Goal: Task Accomplishment & Management: Use online tool/utility

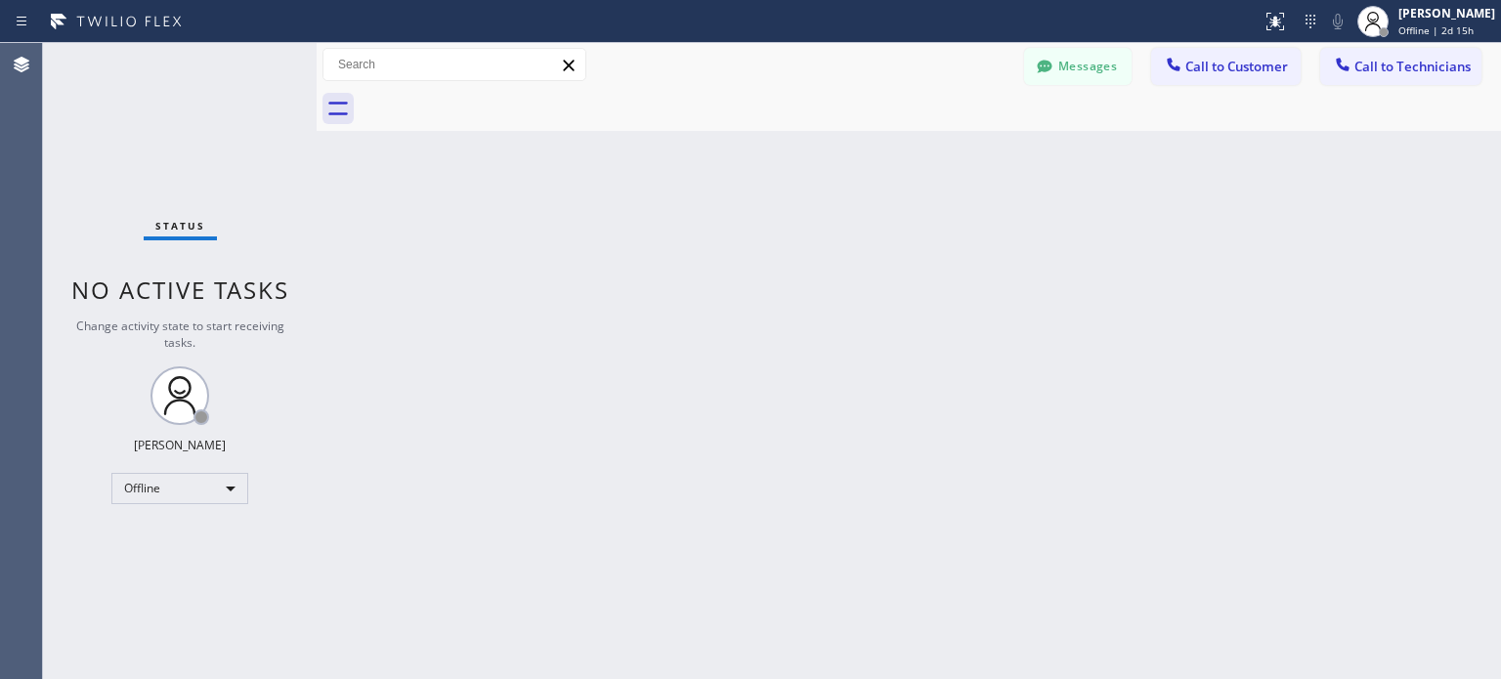
click at [1275, 253] on div "Back to Dashboard Change Sender ID Customers Technicians Select a contact Outbo…" at bounding box center [909, 361] width 1184 height 636
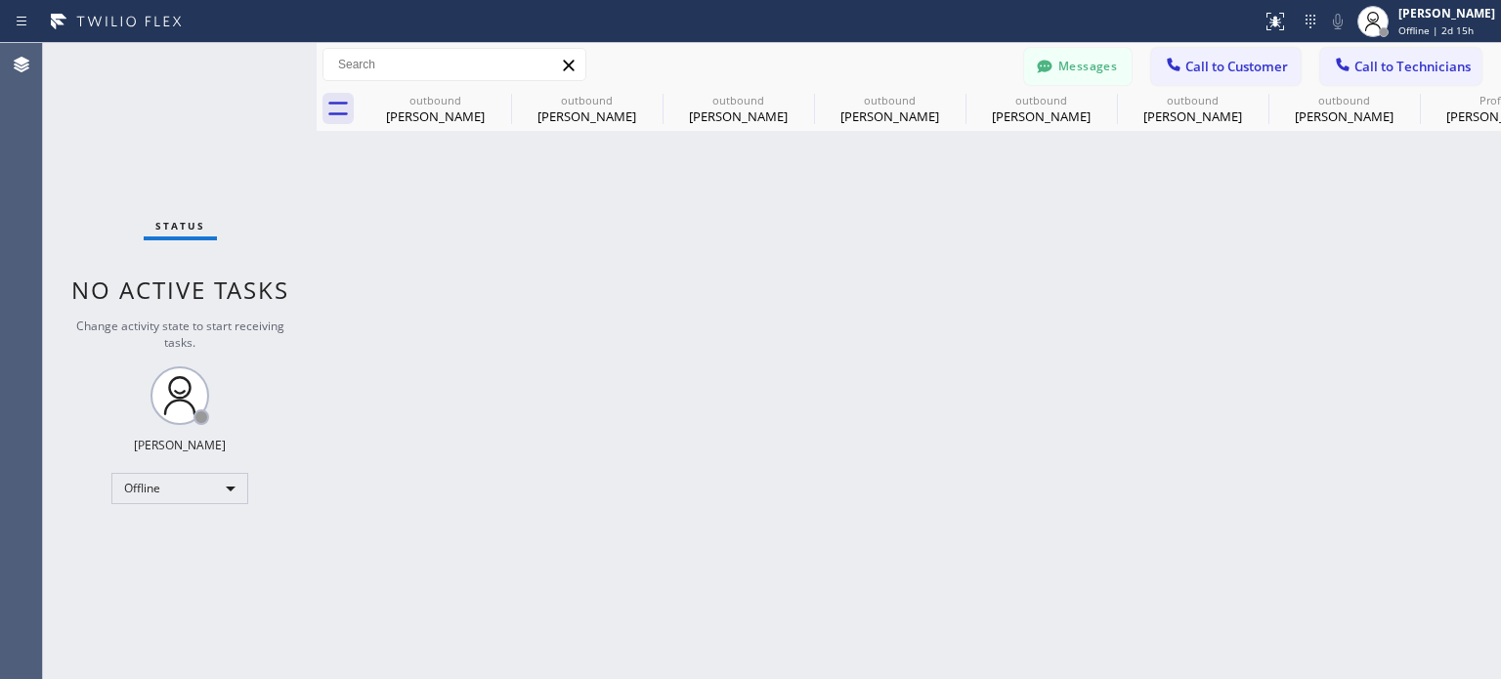
click at [855, 226] on div "Back to Dashboard Change Sender ID Customers Technicians TL [PERSON_NAME] Lead …" at bounding box center [909, 361] width 1184 height 636
click at [1096, 56] on button "Messages" at bounding box center [1077, 66] width 107 height 37
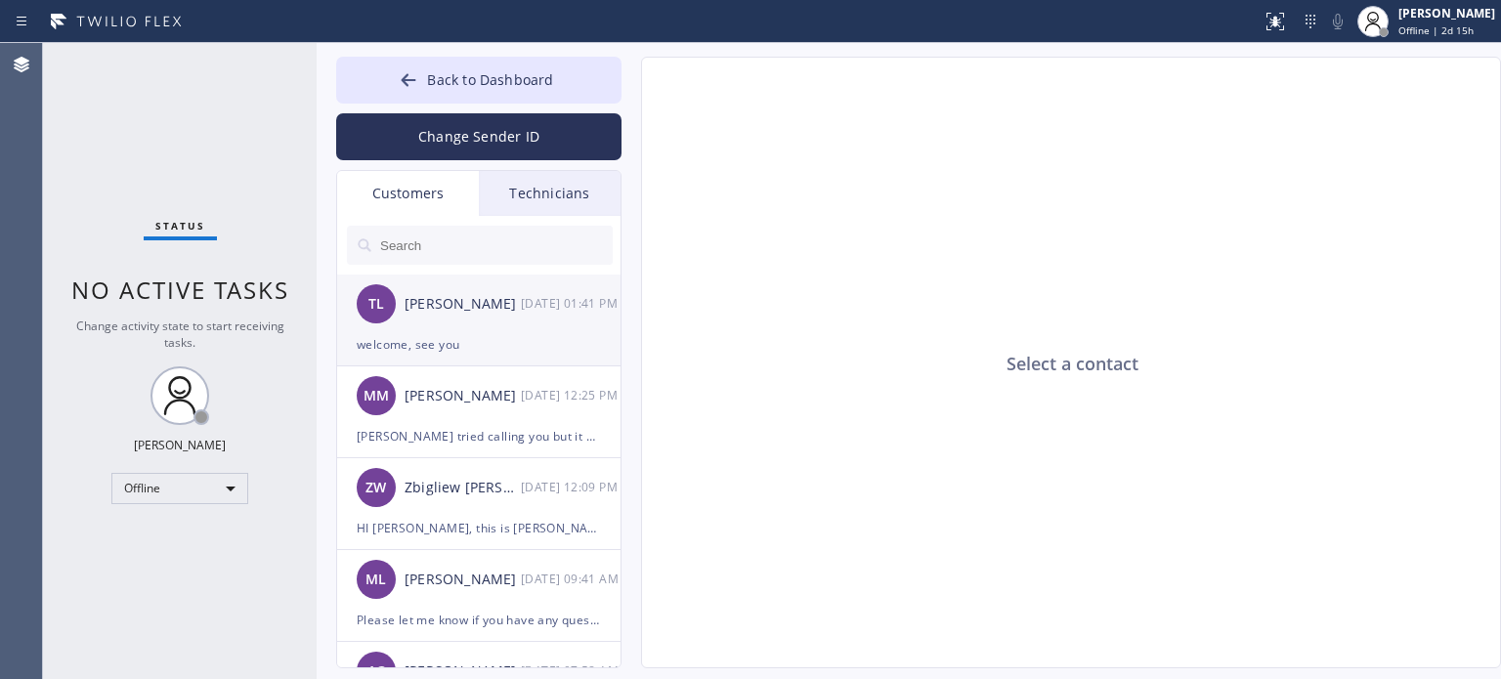
click at [442, 327] on div "TL [PERSON_NAME] Lead [DATE] 01:41 PM" at bounding box center [479, 304] width 285 height 59
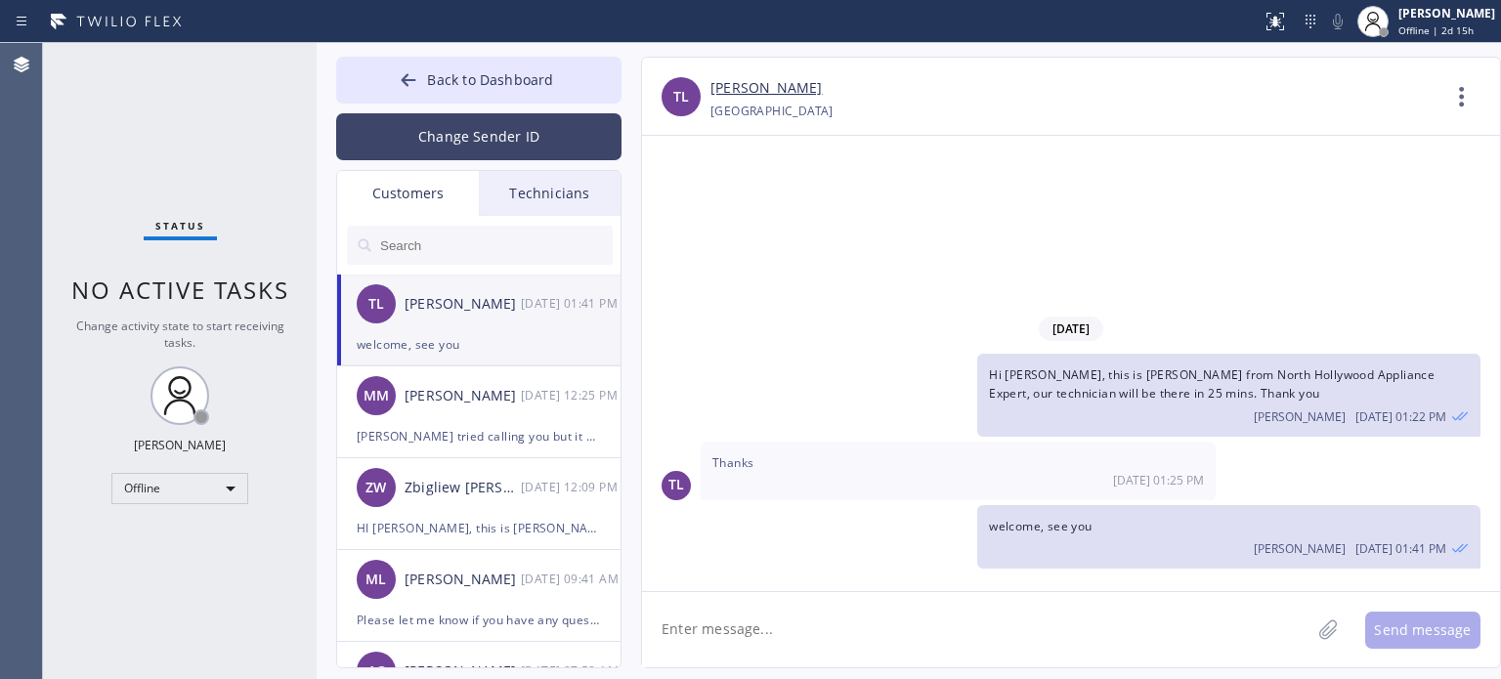
click at [460, 135] on button "Change Sender ID" at bounding box center [478, 136] width 285 height 47
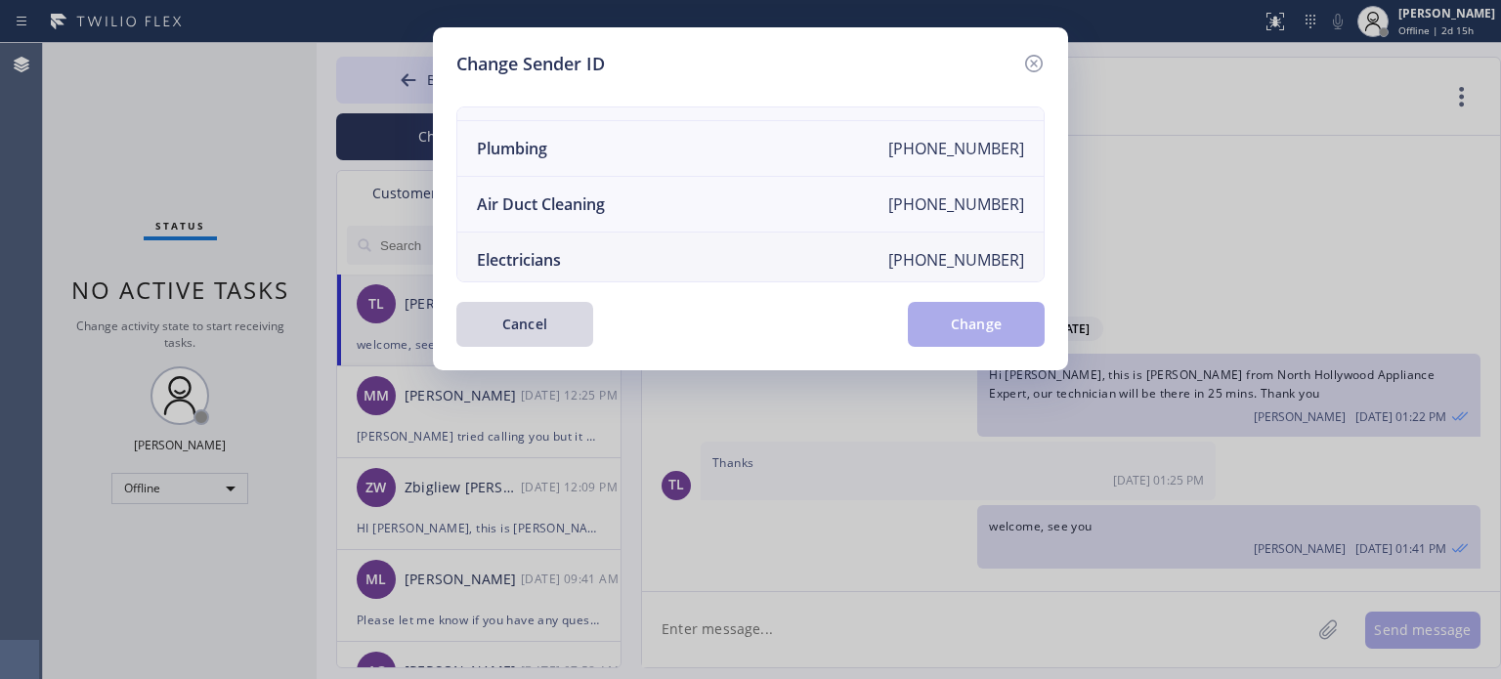
scroll to position [228, 0]
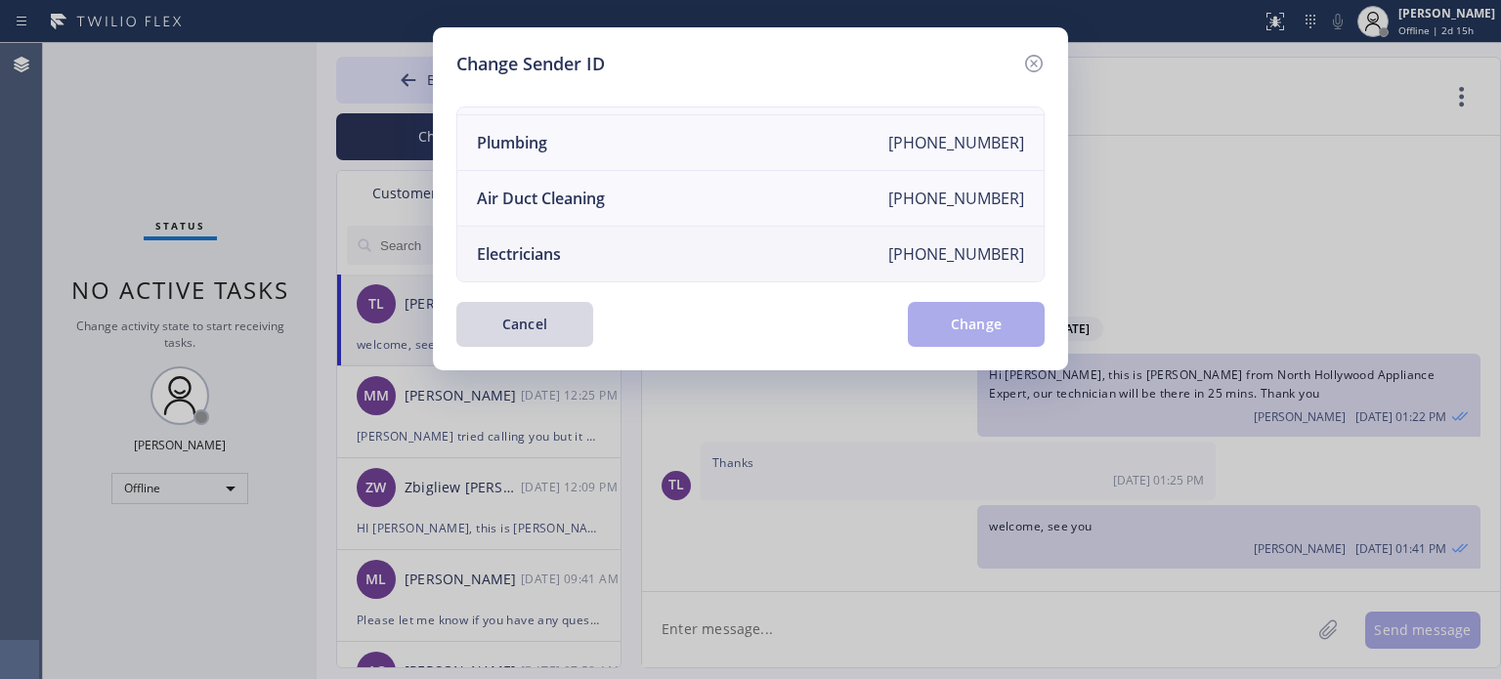
click at [540, 243] on div "Electricians" at bounding box center [519, 253] width 84 height 21
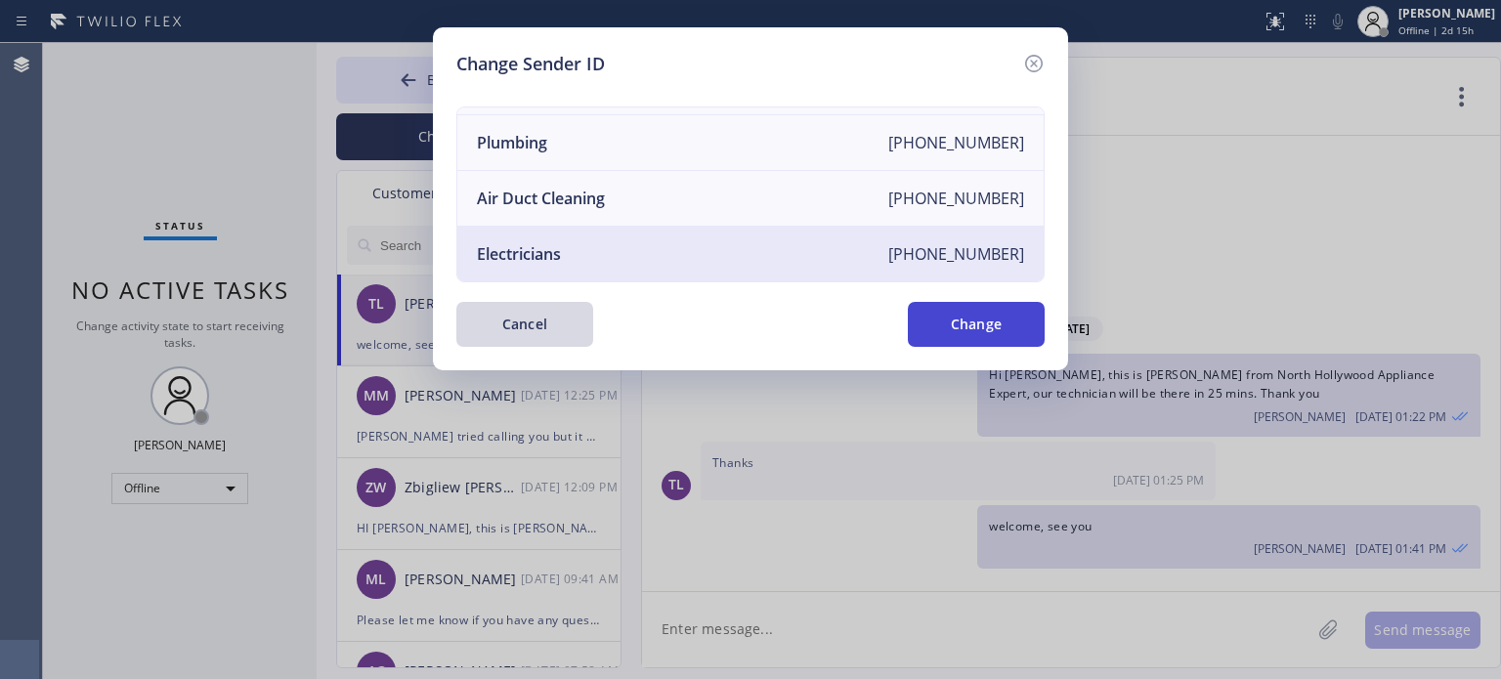
click at [926, 331] on button "Change" at bounding box center [976, 324] width 137 height 45
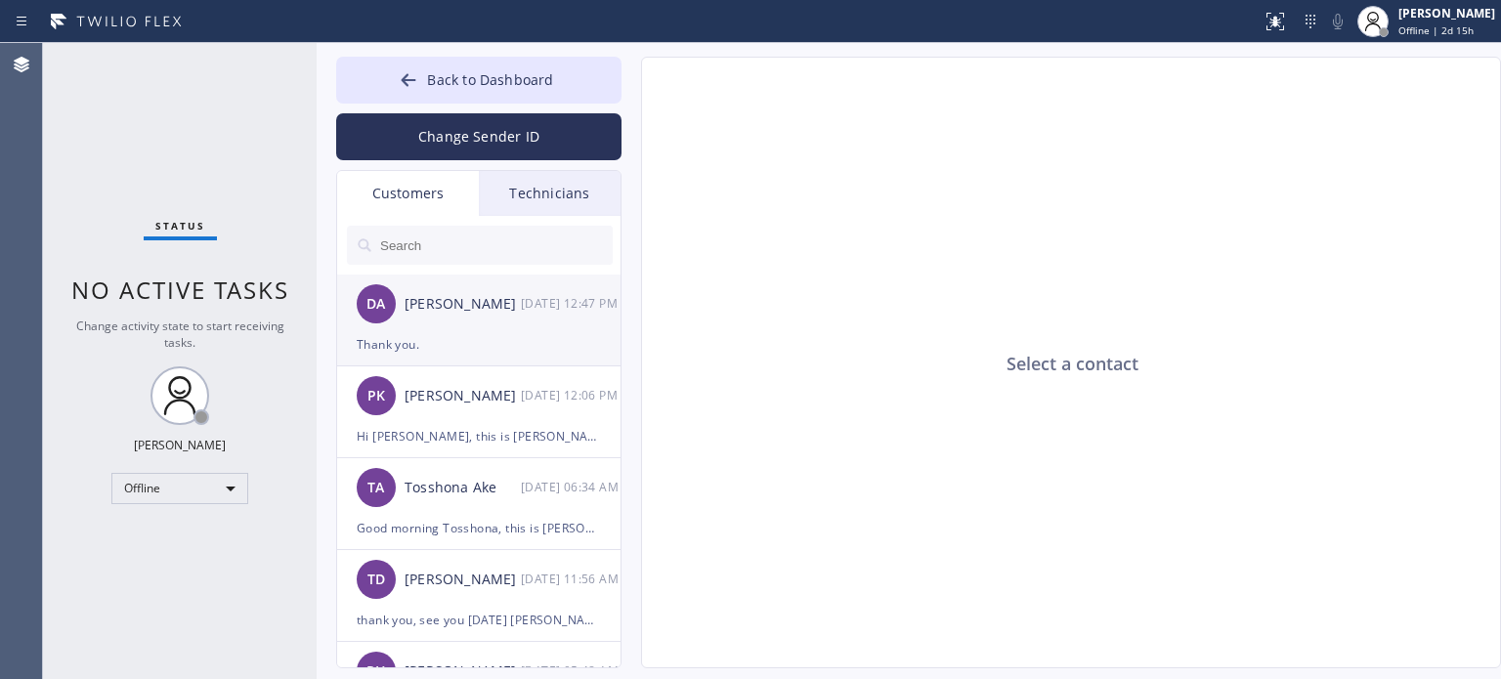
click at [446, 328] on div "DA [PERSON_NAME] [DATE] 12:47 PM" at bounding box center [479, 304] width 285 height 59
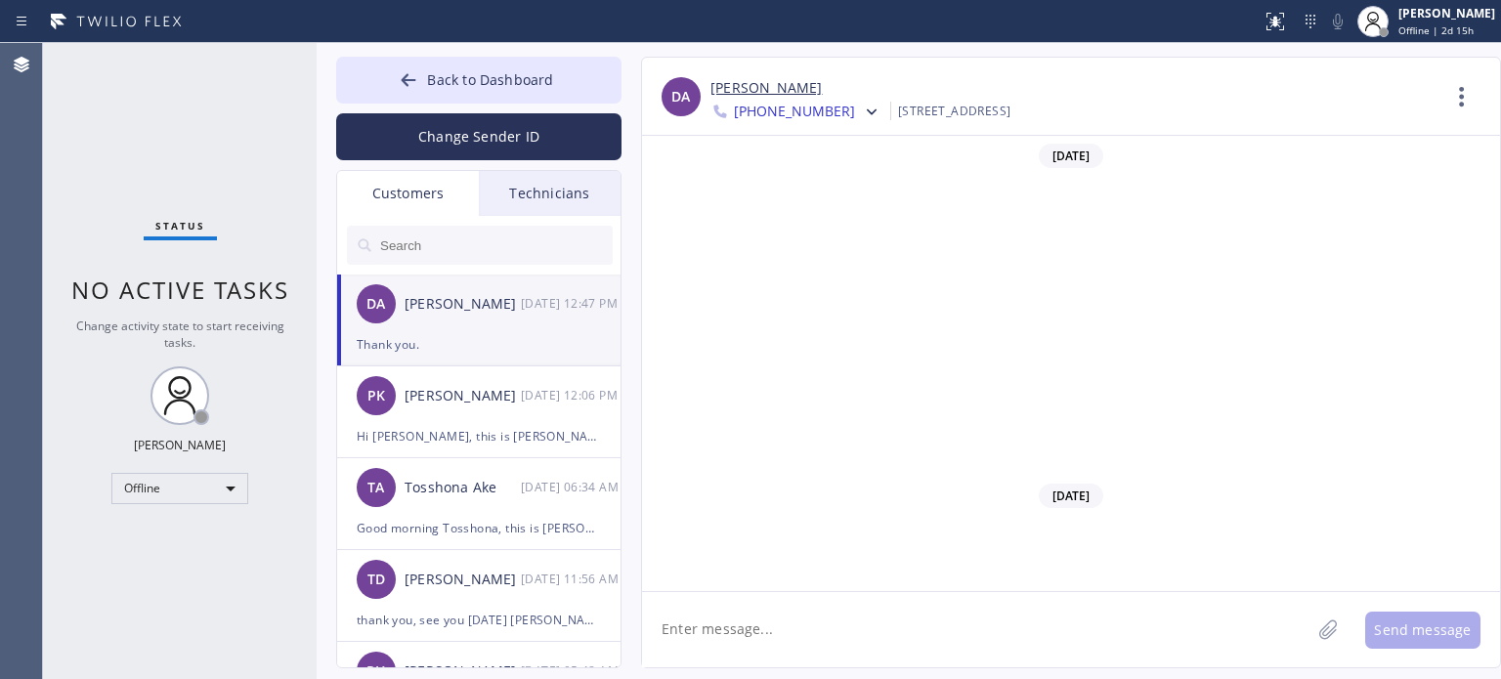
scroll to position [1892, 0]
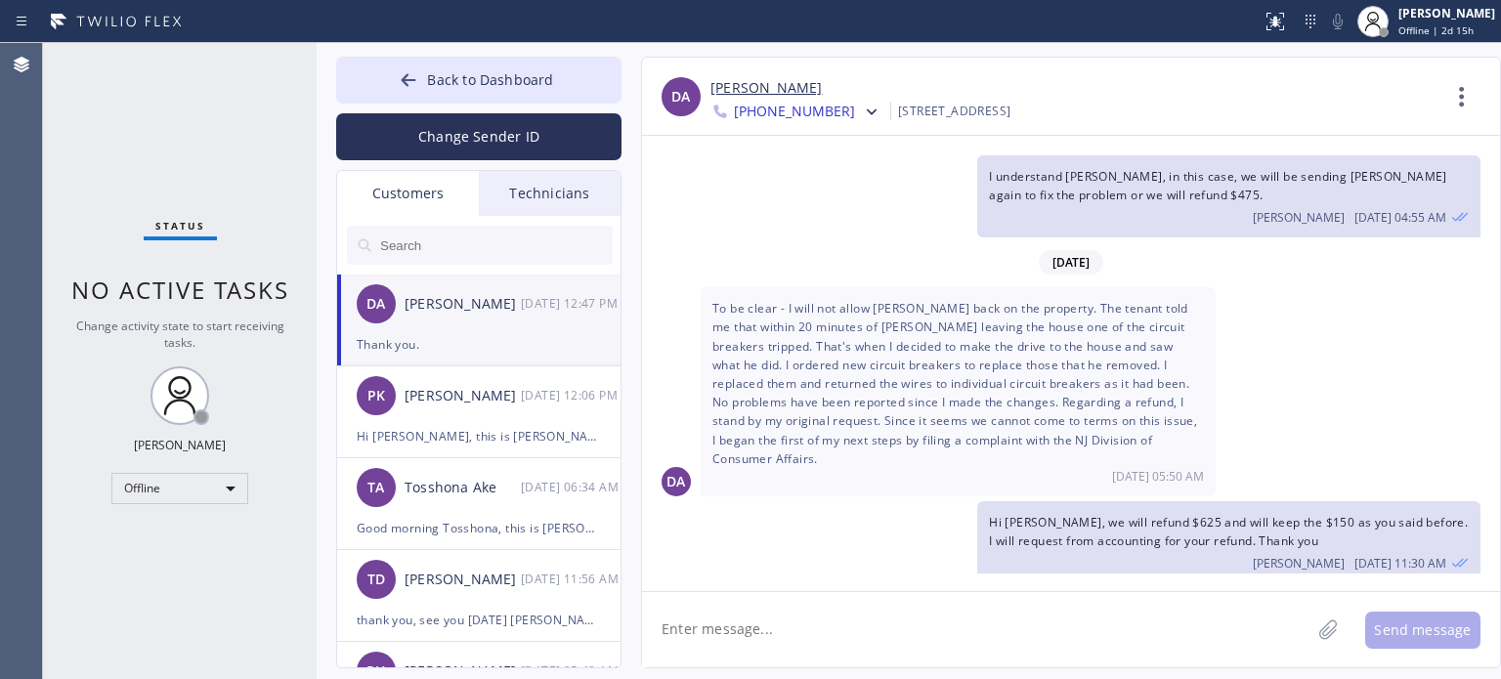
click at [846, 624] on textarea at bounding box center [976, 629] width 668 height 75
click at [499, 81] on span "Back to Dashboard" at bounding box center [490, 79] width 126 height 19
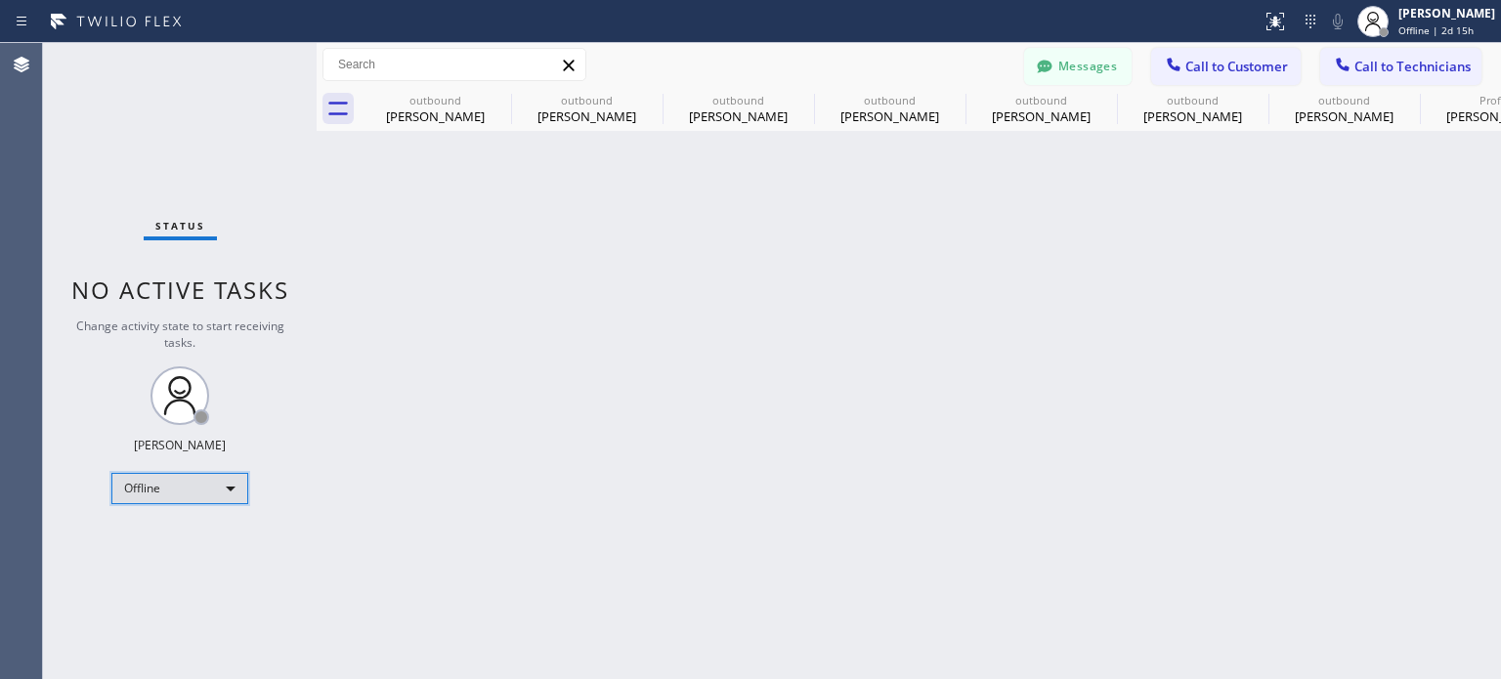
click at [203, 477] on div "Offline" at bounding box center [179, 488] width 137 height 31
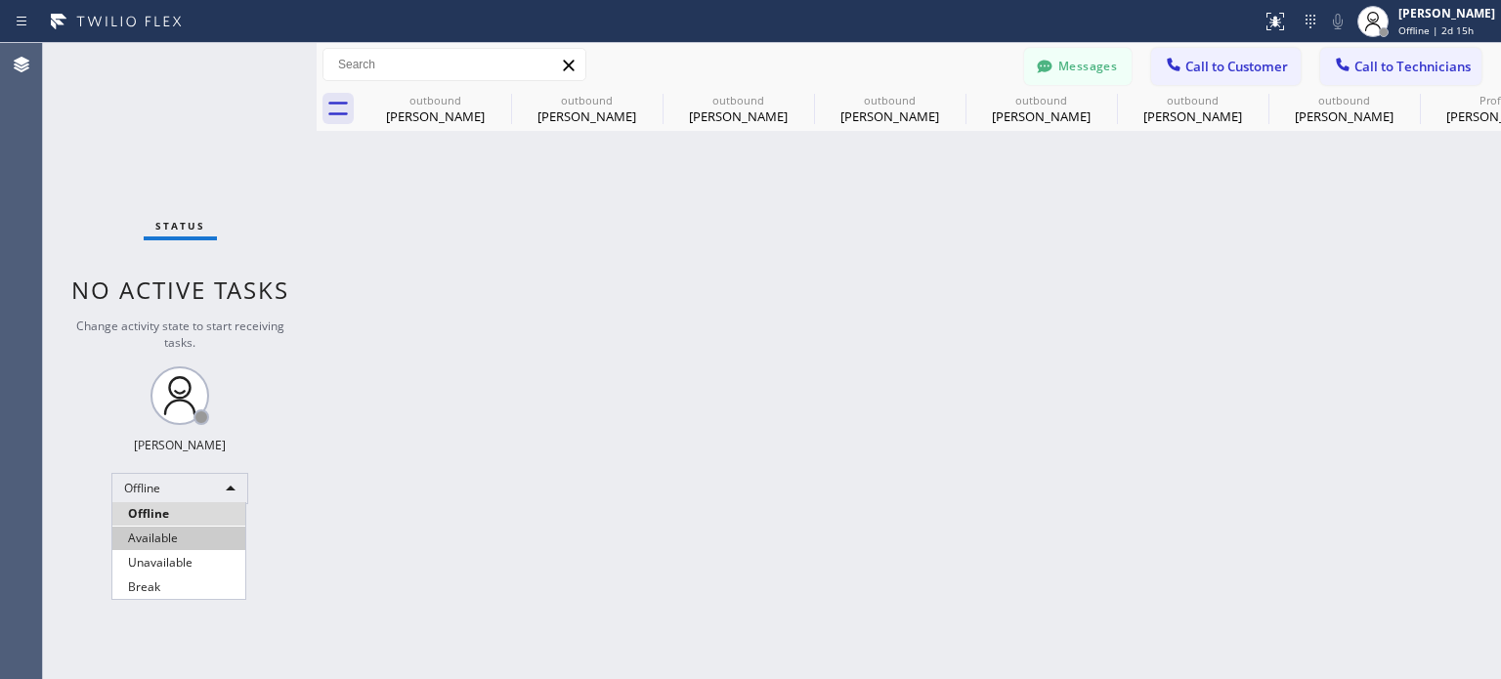
click at [166, 546] on li "Available" at bounding box center [178, 538] width 133 height 23
click at [1221, 65] on span "Call to Customer" at bounding box center [1236, 67] width 103 height 18
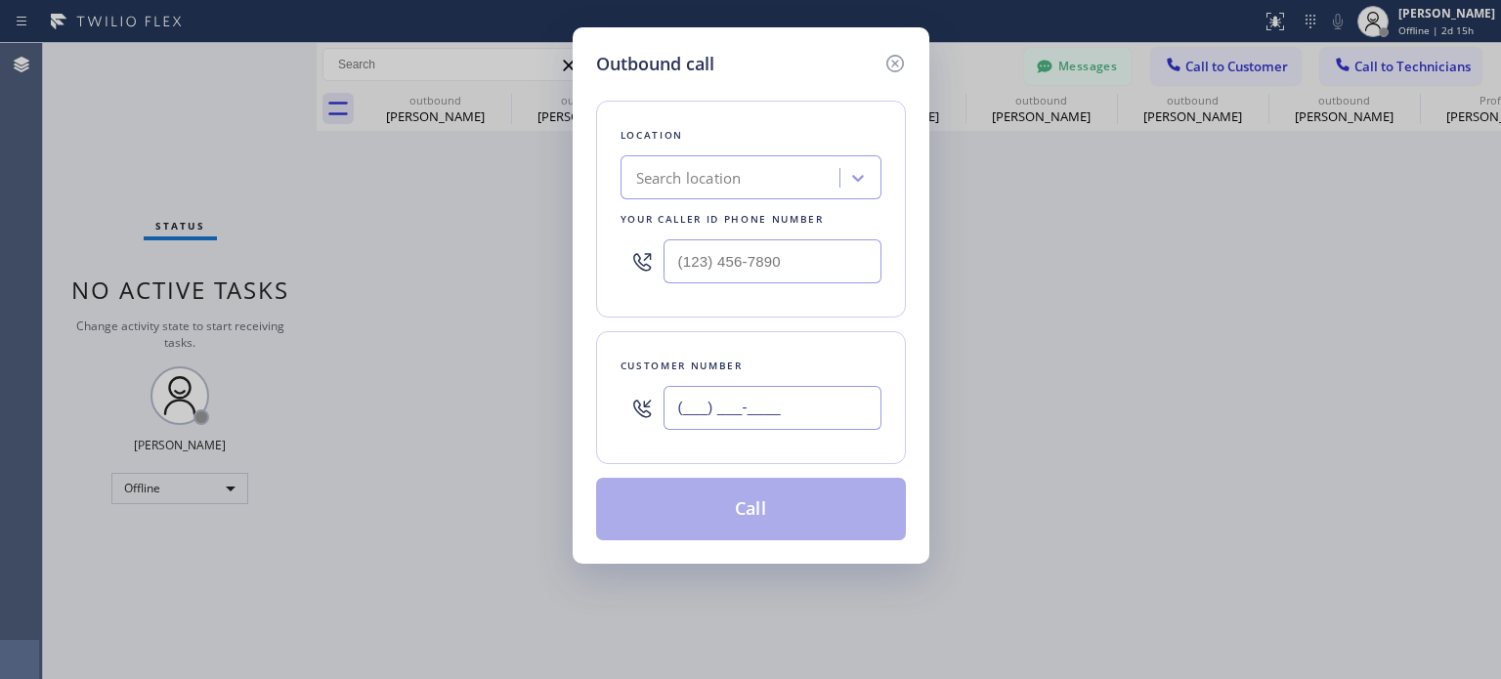
click at [739, 413] on input "(___) ___-____" at bounding box center [773, 408] width 218 height 44
paste input "917) 445-2284"
type input "[PHONE_NUMBER]"
click at [645, 179] on div "Search location" at bounding box center [689, 178] width 106 height 22
paste input "Best Brooklyn Heating and AC Repair"
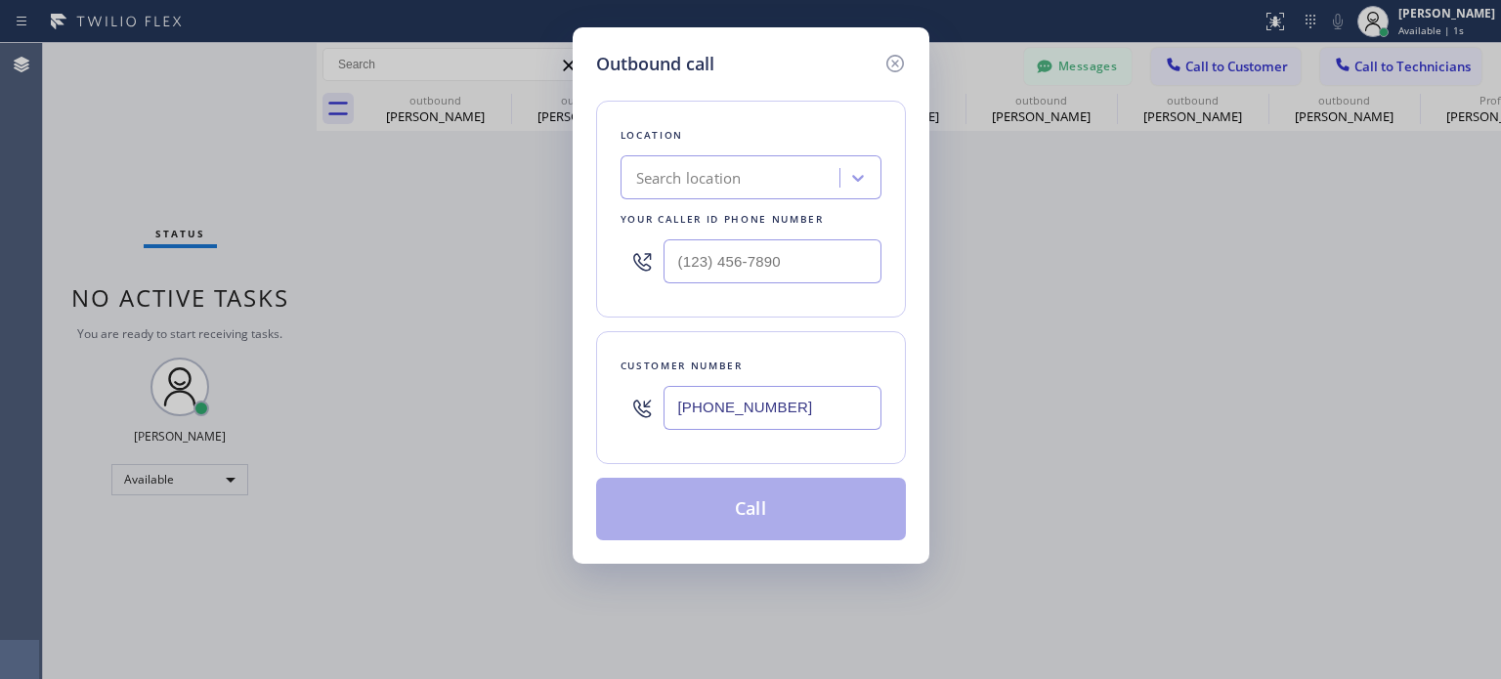
type input "Best Brooklyn Heating and AC Repair"
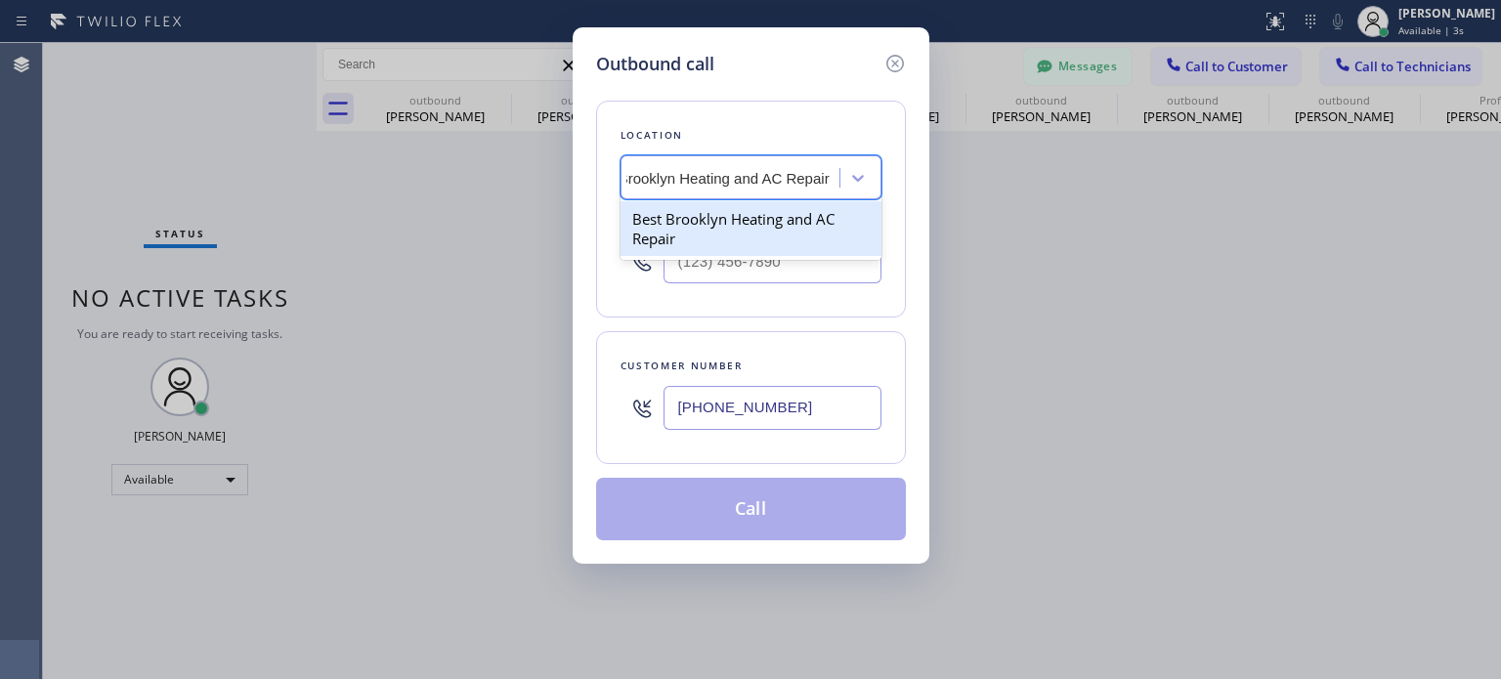
click at [668, 230] on div "Best Brooklyn Heating and AC Repair" at bounding box center [751, 228] width 261 height 55
type input "[PHONE_NUMBER]"
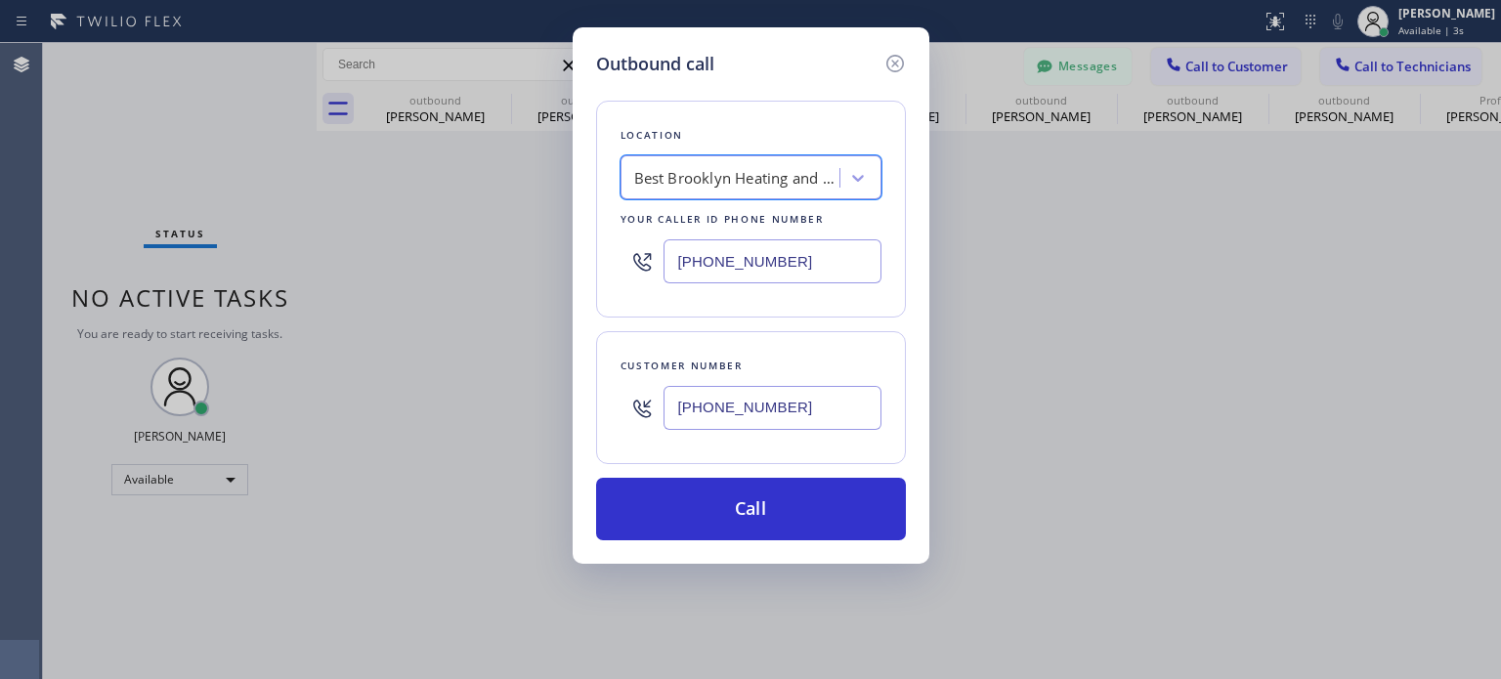
scroll to position [0, 1]
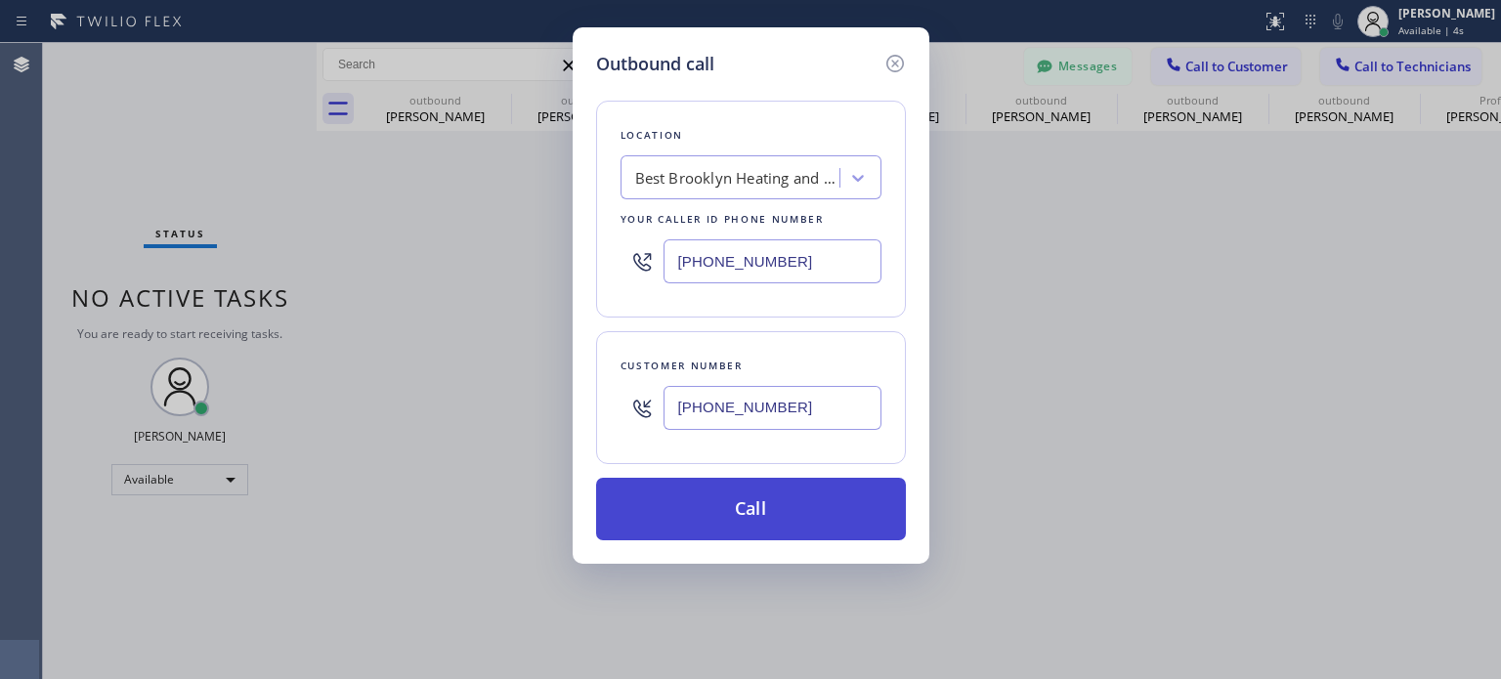
click at [715, 519] on button "Call" at bounding box center [751, 509] width 310 height 63
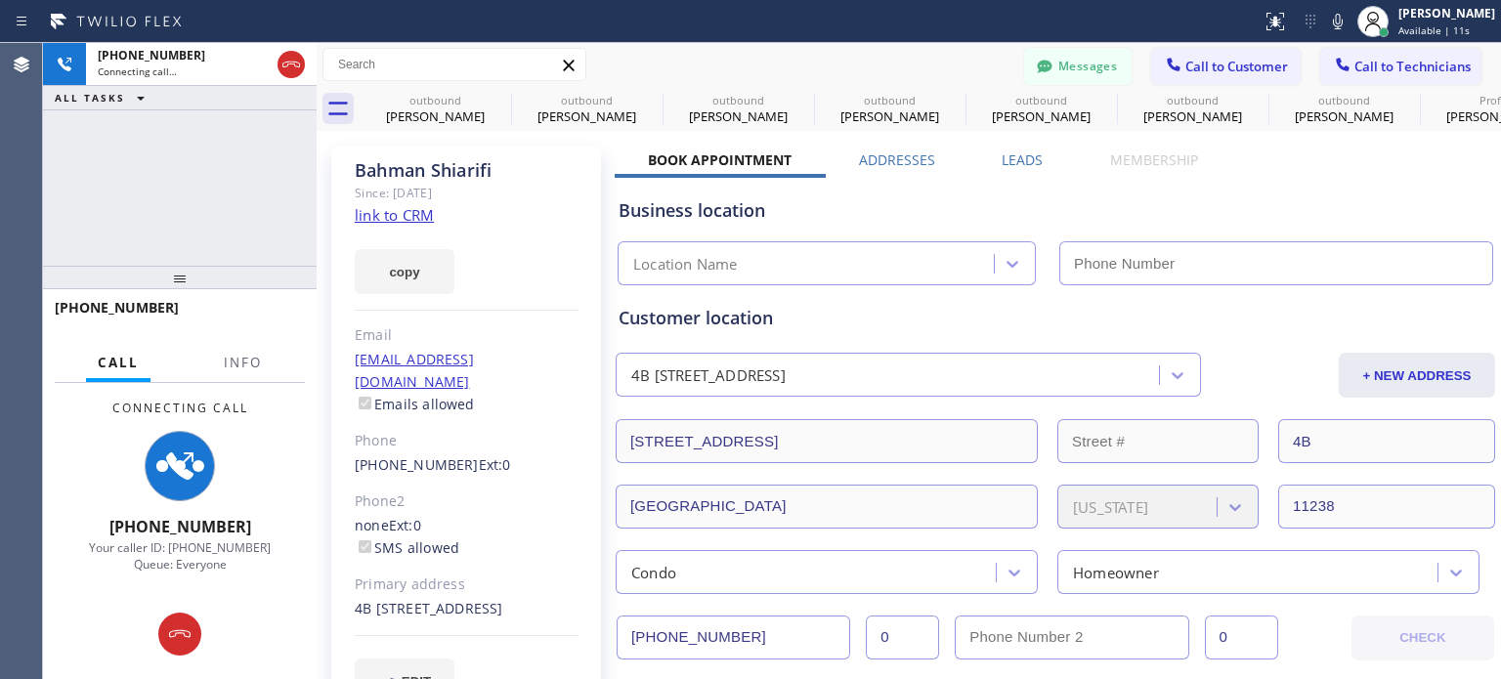
type input "[PHONE_NUMBER]"
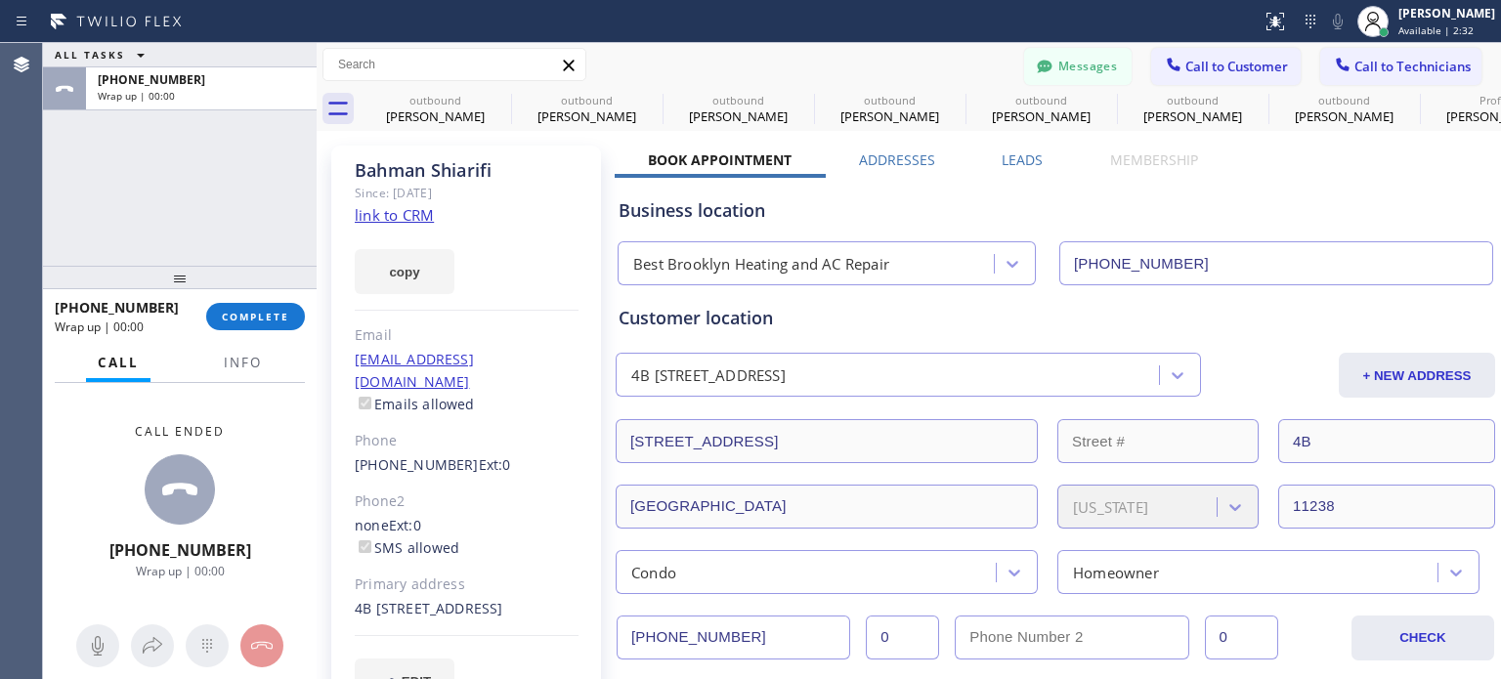
click at [269, 299] on div "[PHONE_NUMBER] Wrap up | 00:00 COMPLETE" at bounding box center [180, 316] width 250 height 51
click at [267, 316] on span "COMPLETE" at bounding box center [255, 317] width 67 height 14
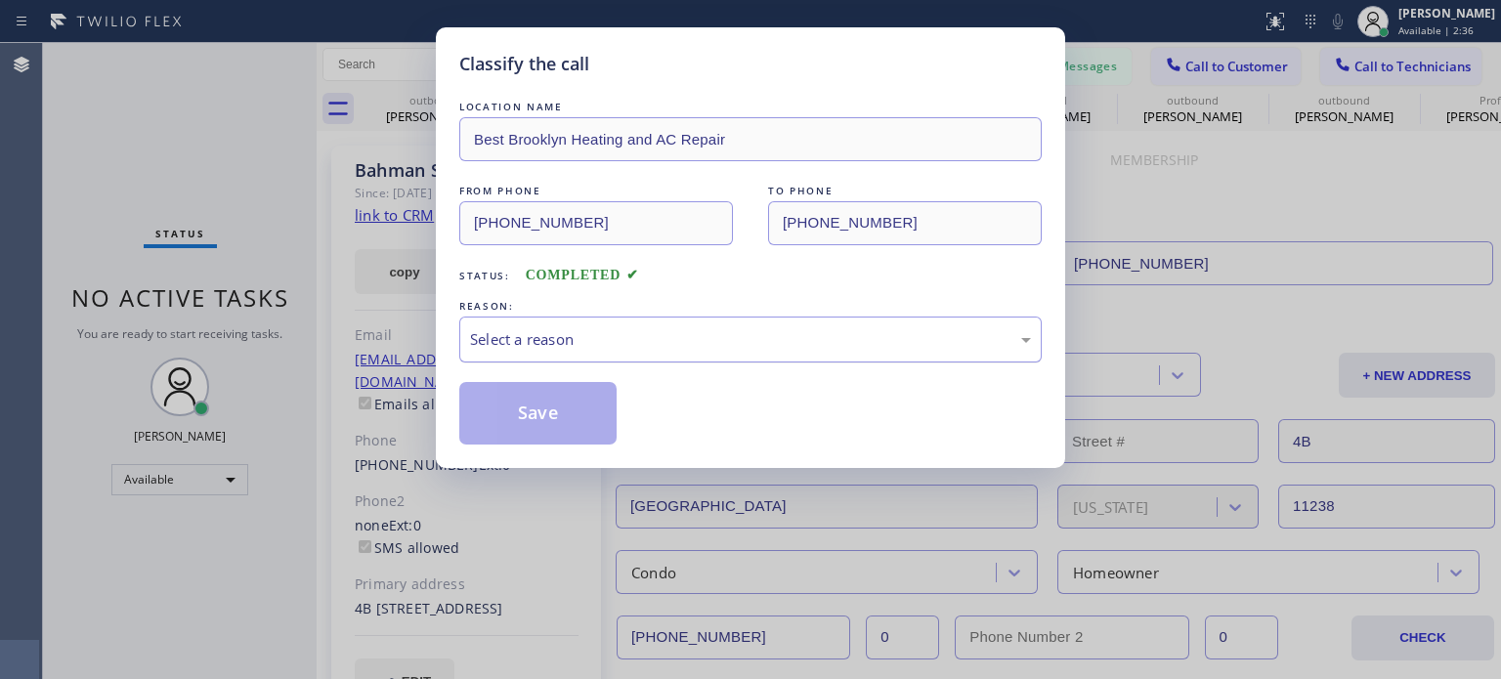
click at [614, 351] on div "Select a reason" at bounding box center [750, 340] width 582 height 46
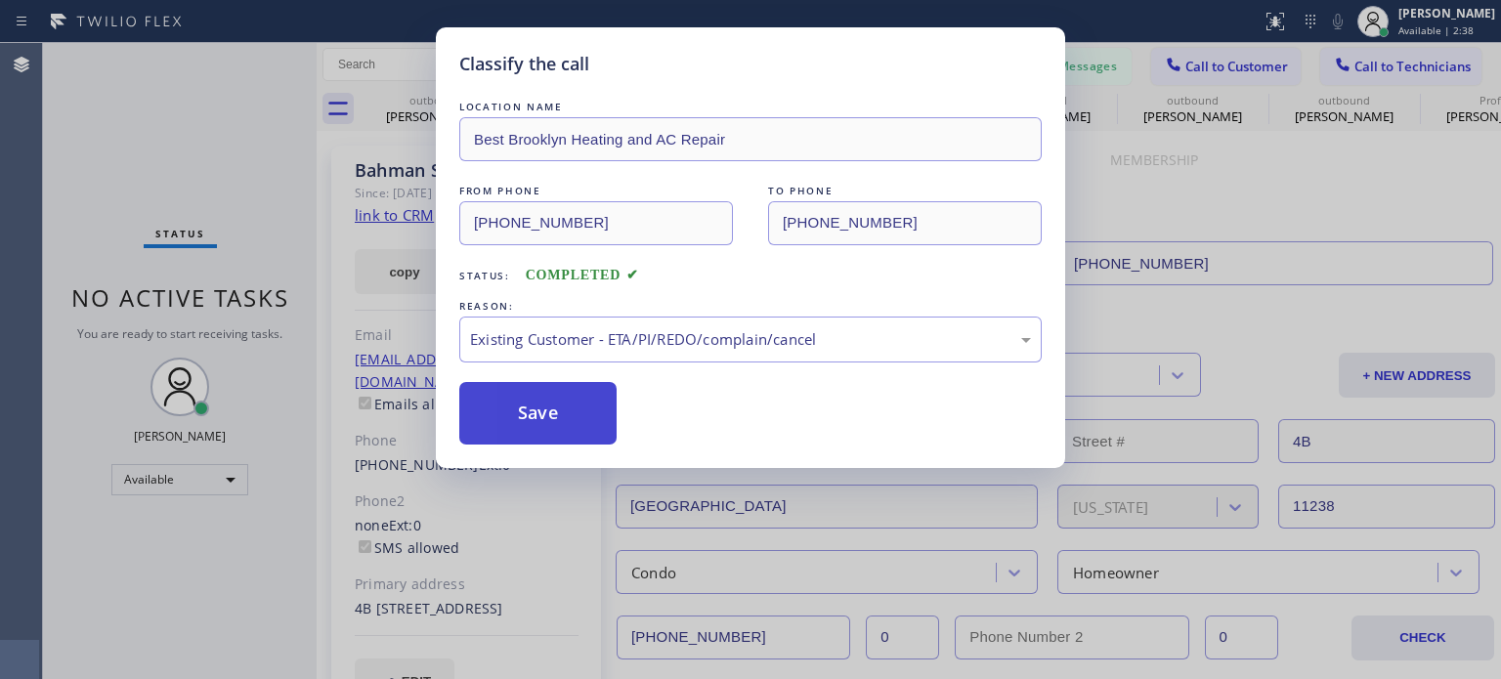
click at [522, 418] on button "Save" at bounding box center [537, 413] width 157 height 63
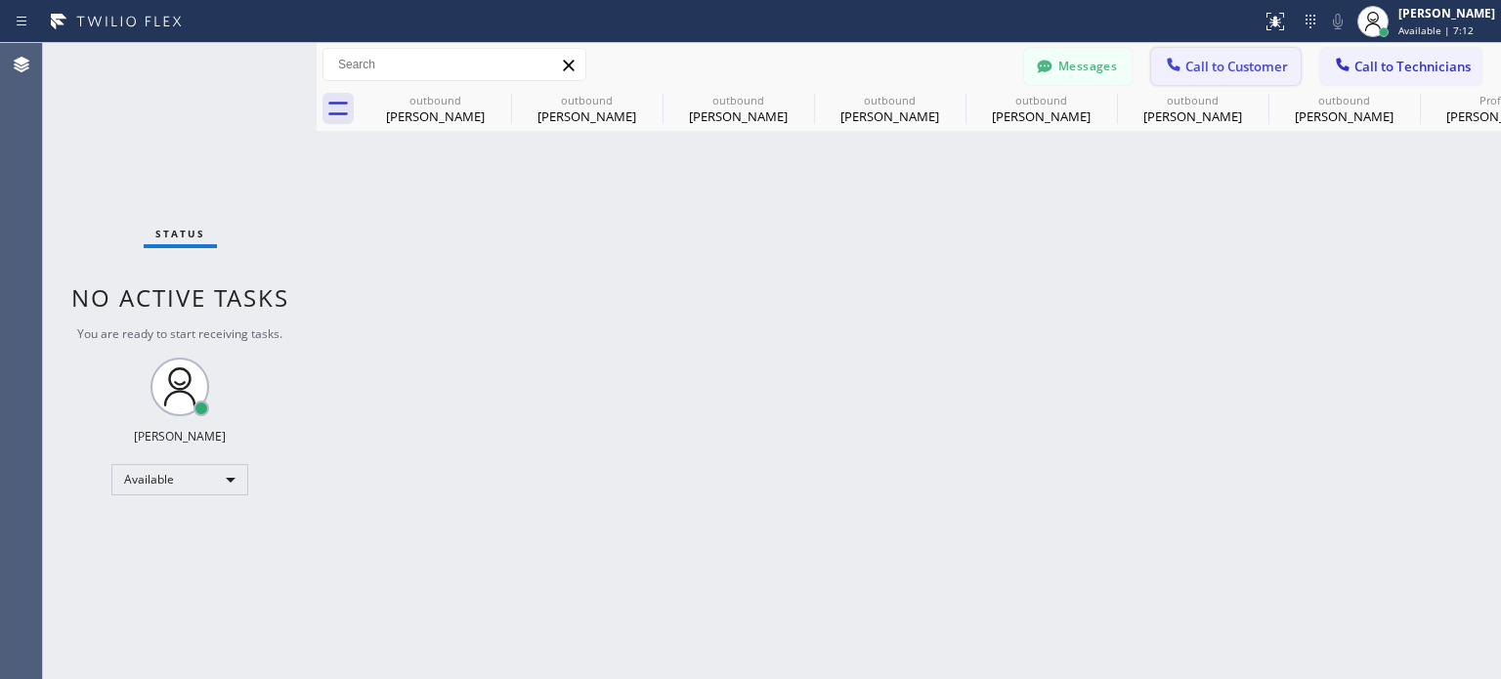
click at [1234, 59] on span "Call to Customer" at bounding box center [1236, 67] width 103 height 18
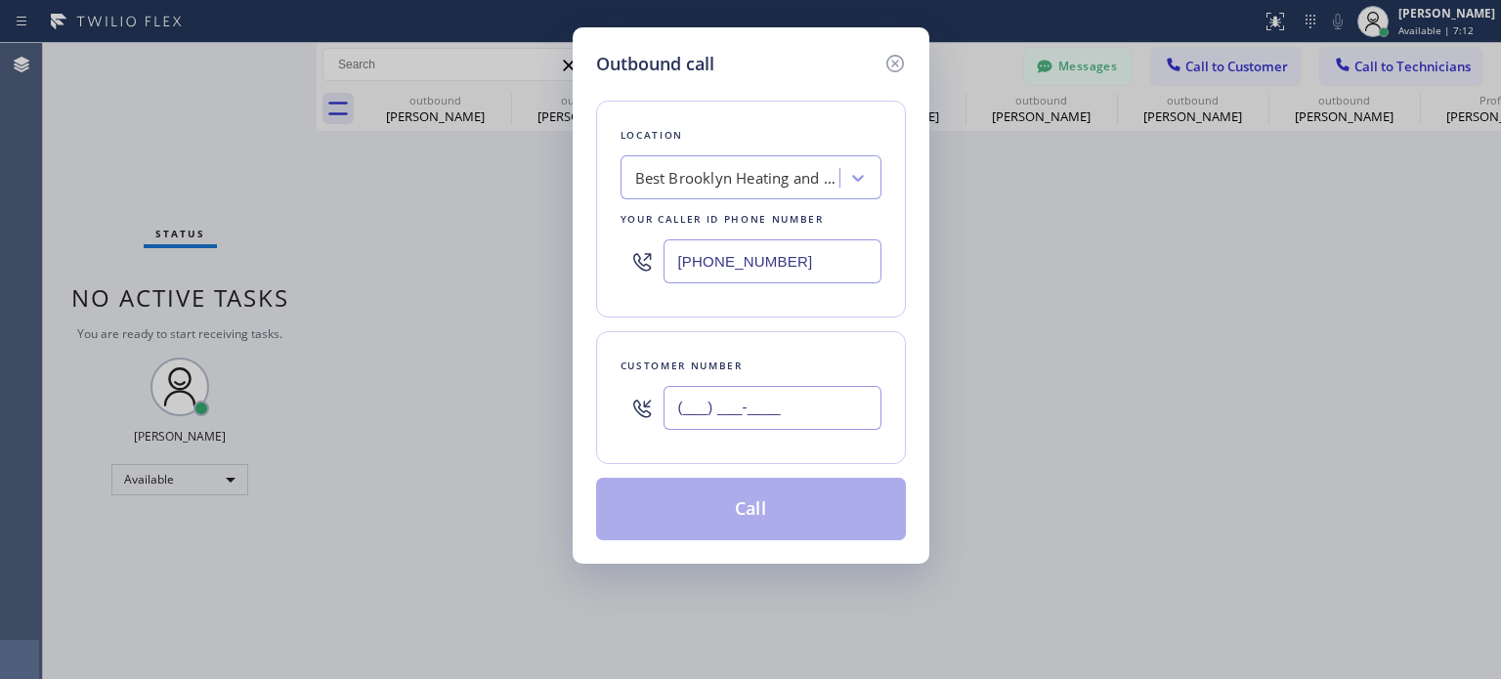
click at [688, 402] on input "(___) ___-____" at bounding box center [773, 408] width 218 height 44
paste input "347) 589-7027"
type input "[PHONE_NUMBER]"
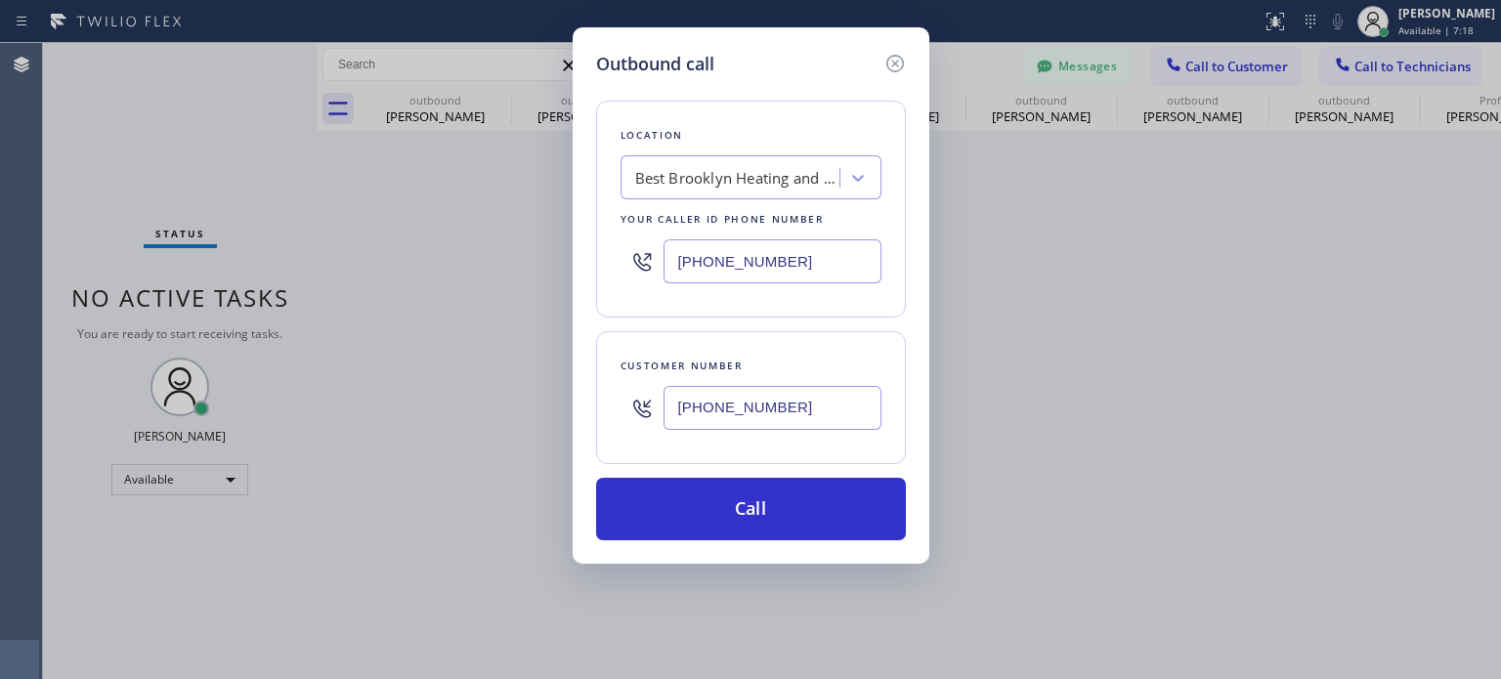
click at [770, 260] on input "[PHONE_NUMBER]" at bounding box center [773, 261] width 218 height 44
click at [772, 261] on input "[PHONE_NUMBER]" at bounding box center [773, 261] width 218 height 44
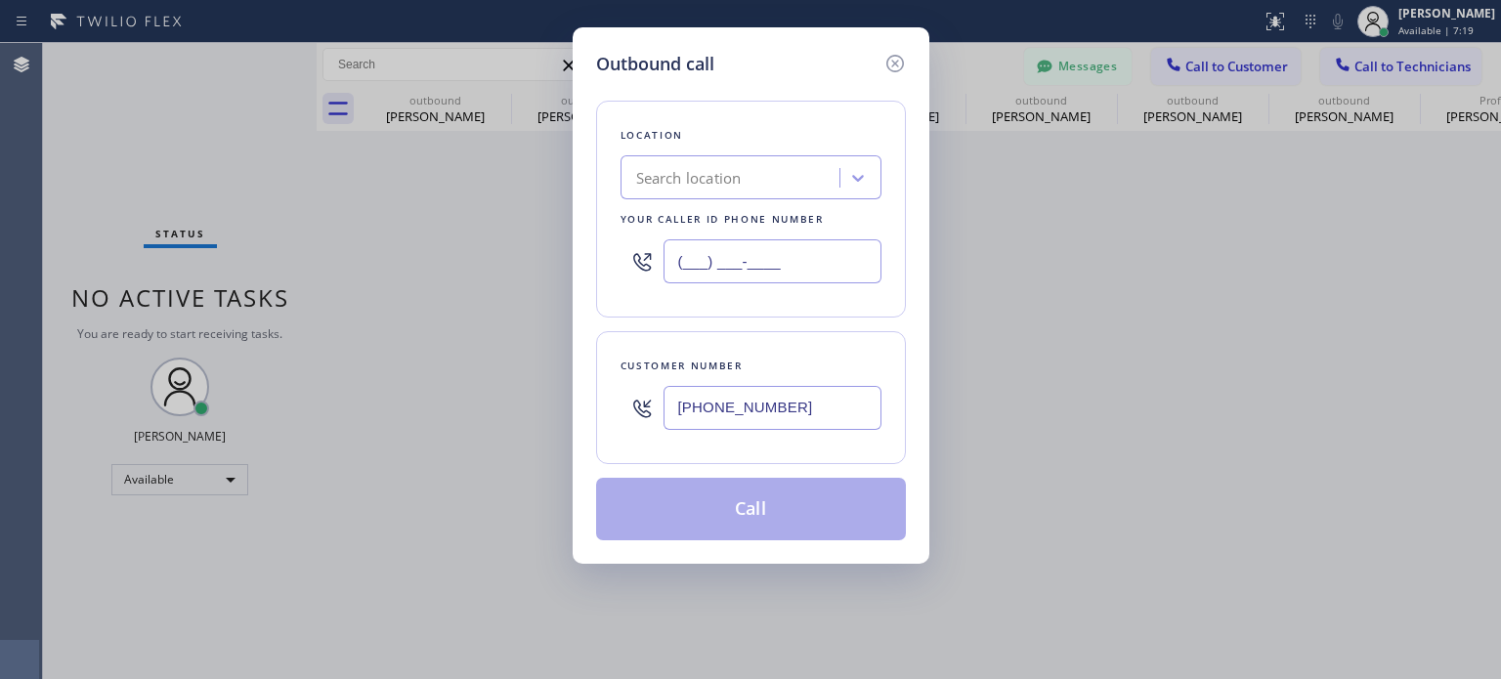
type input "(___) ___-____"
click at [718, 170] on div "Search location" at bounding box center [689, 178] width 106 height 22
paste input "Star Heating and Cooling Company"
type input "Star Heating and Cooling Company"
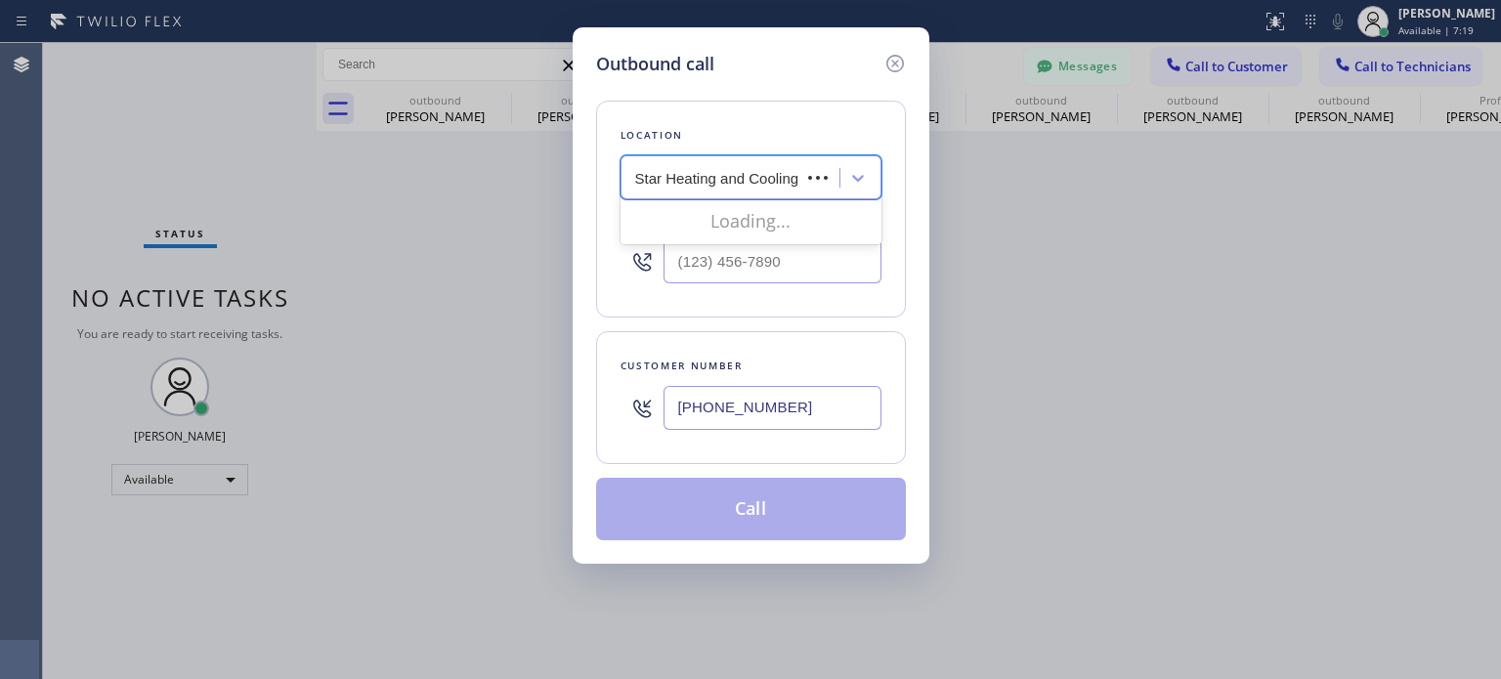
scroll to position [0, 65]
click at [715, 222] on div "Star Heating and Cooling Company" at bounding box center [751, 218] width 261 height 35
type input "[PHONE_NUMBER]"
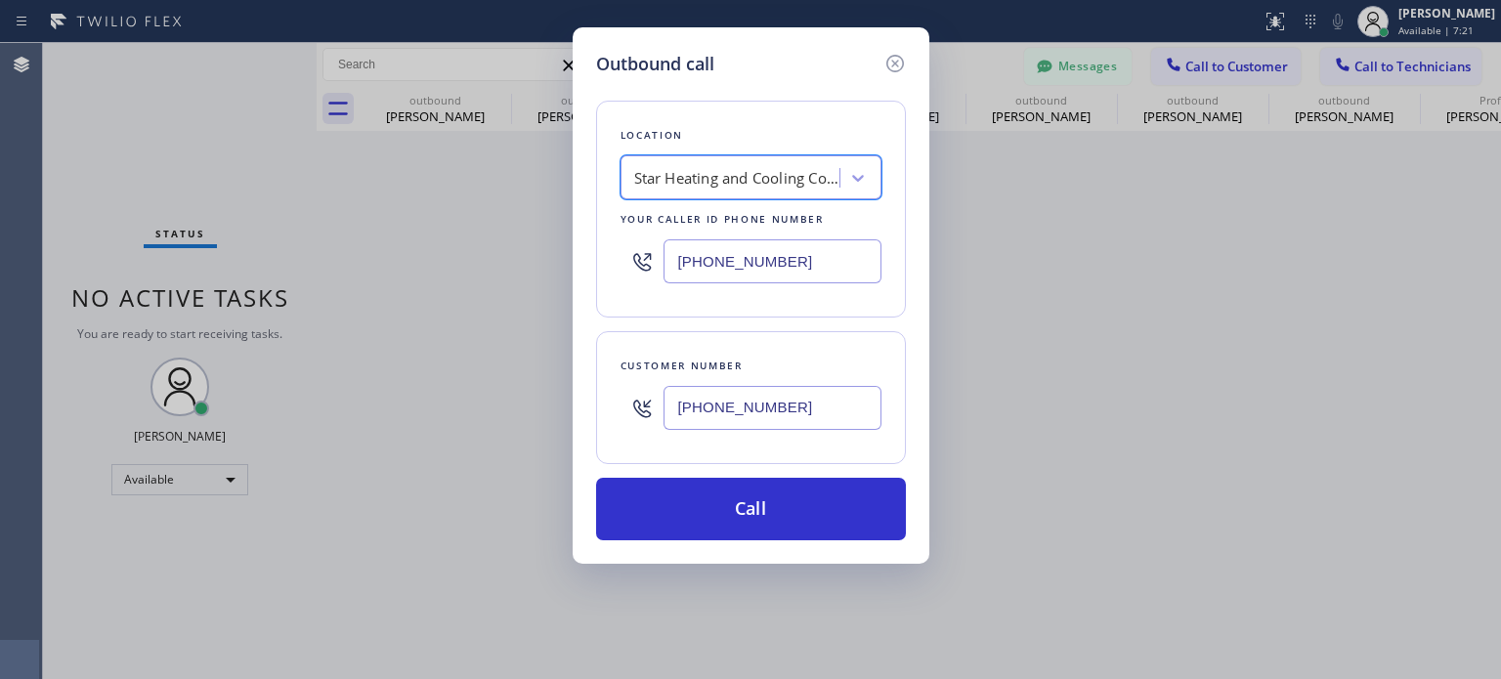
scroll to position [0, 1]
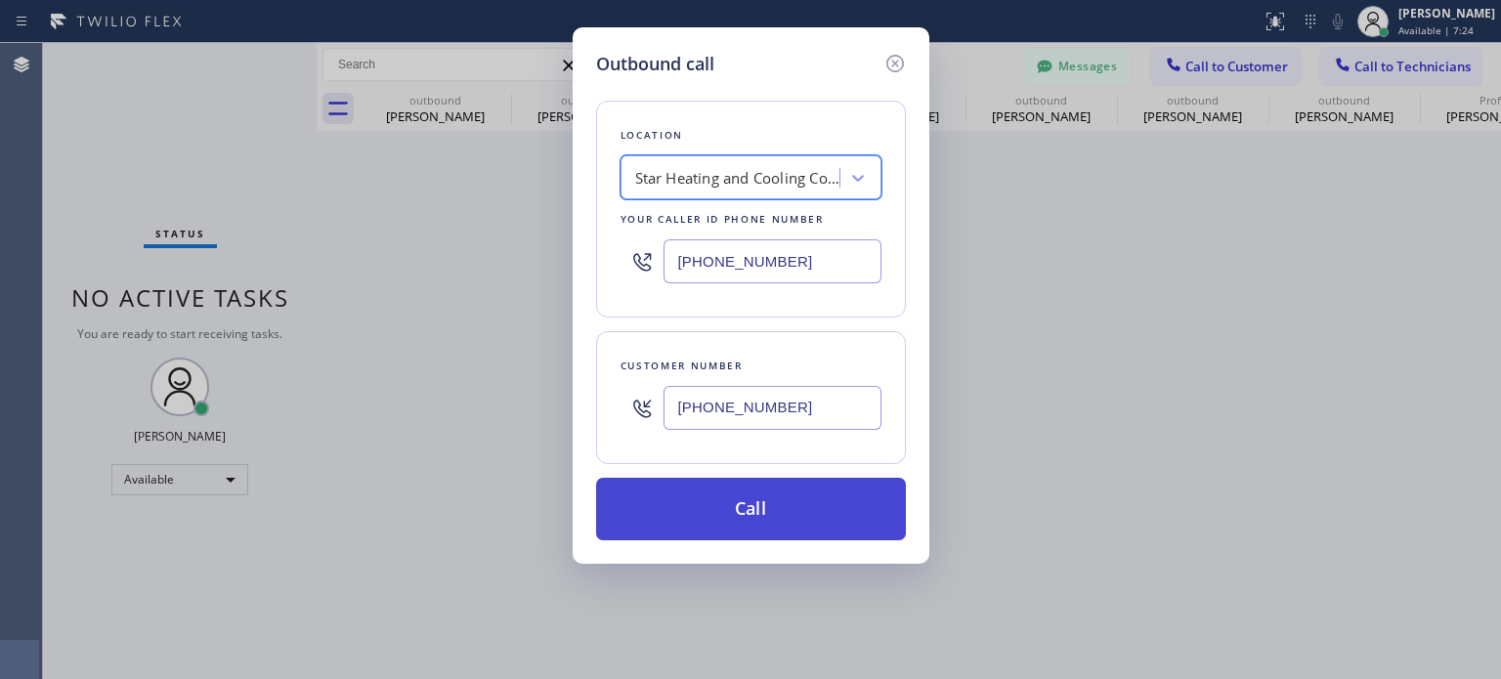
click at [741, 518] on button "Call" at bounding box center [751, 509] width 310 height 63
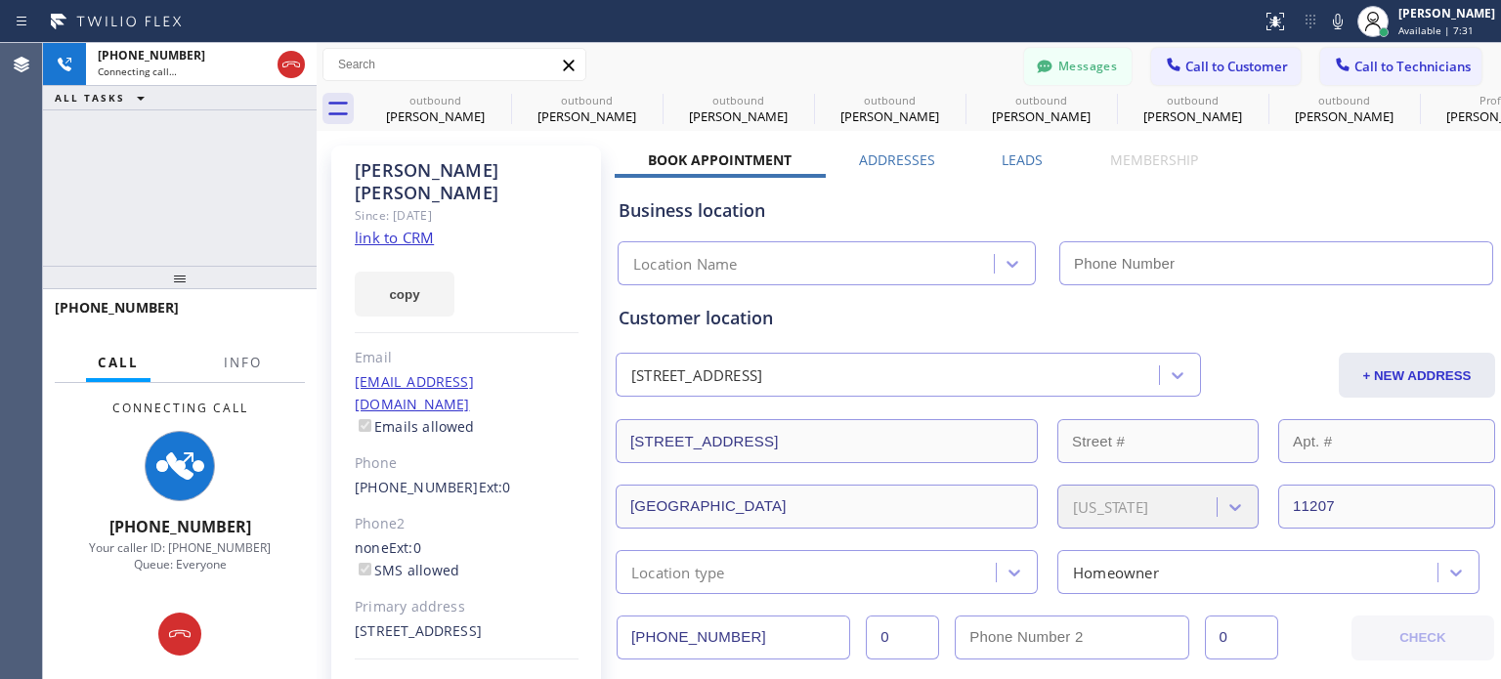
type input "[PHONE_NUMBER]"
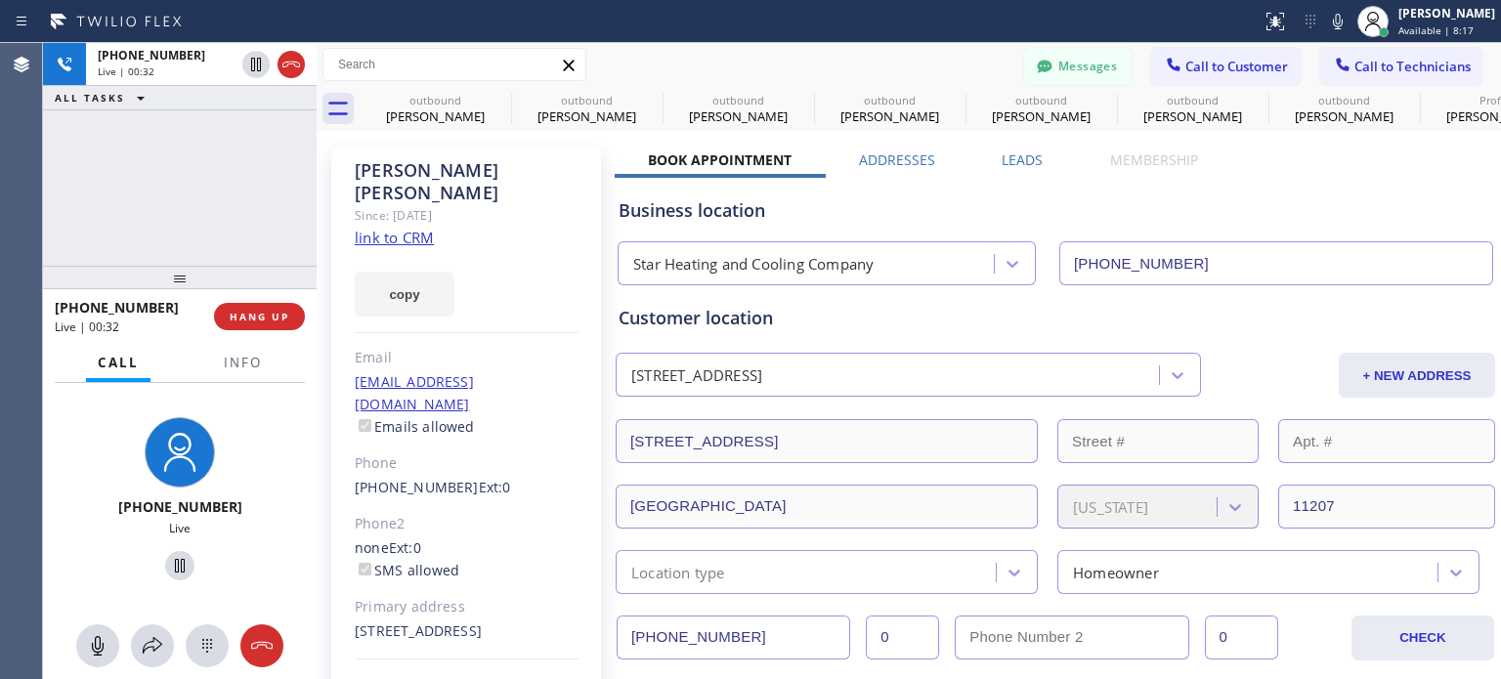
click at [286, 67] on icon at bounding box center [290, 64] width 23 height 23
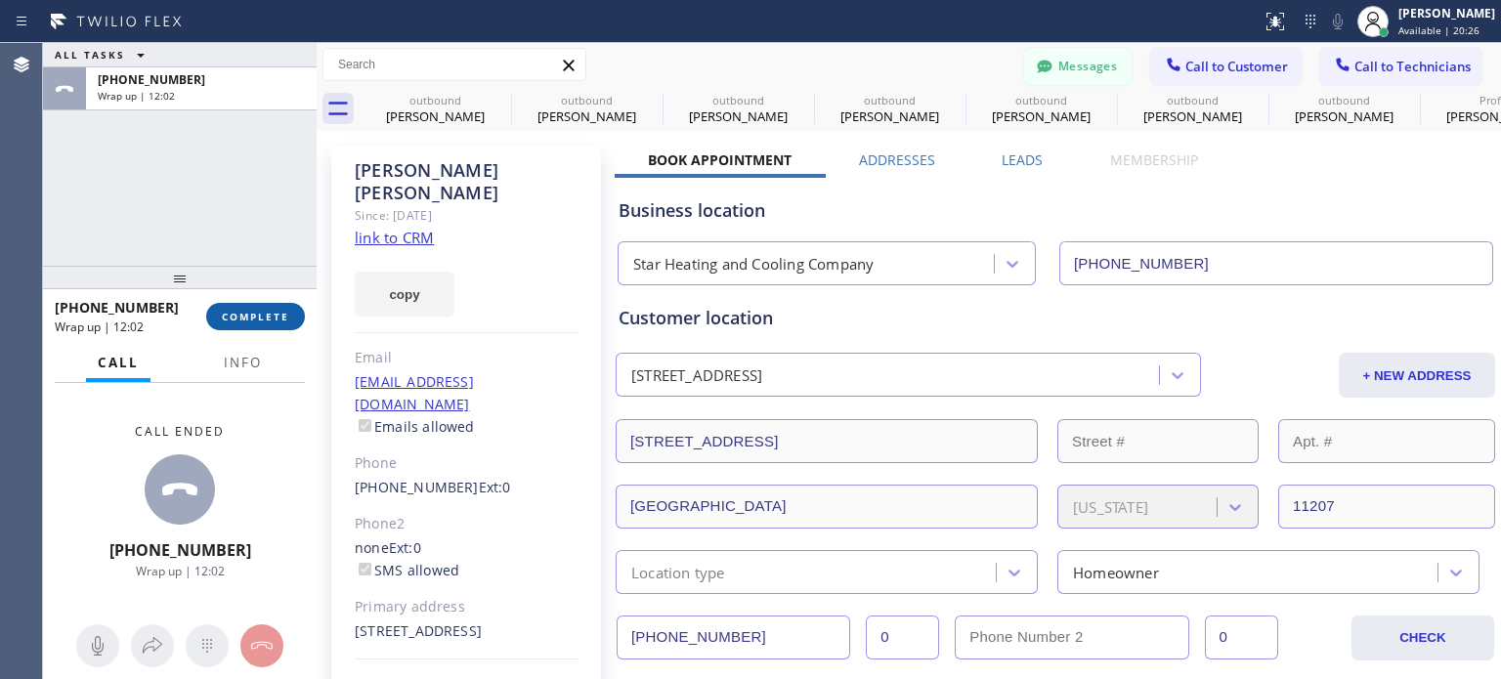
click at [268, 323] on button "COMPLETE" at bounding box center [255, 316] width 99 height 27
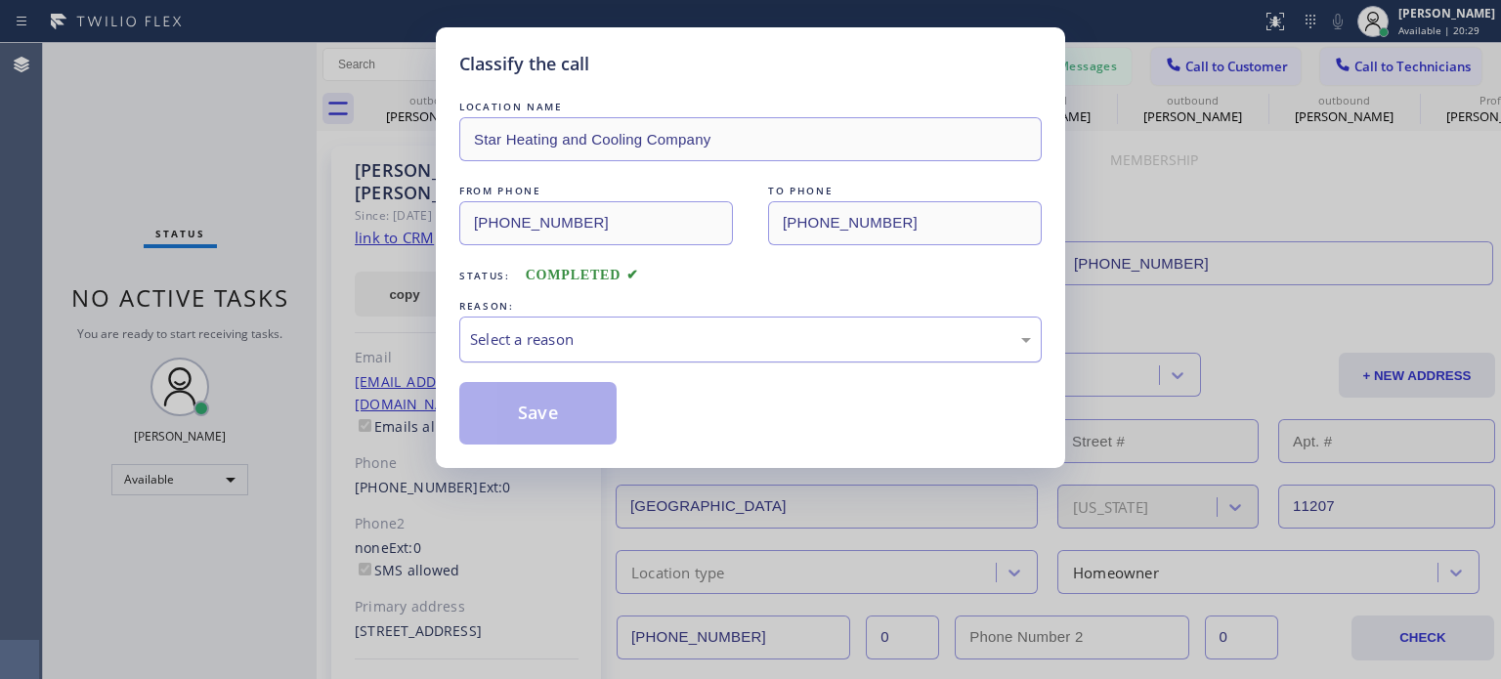
click at [578, 335] on div "Select a reason" at bounding box center [750, 339] width 561 height 22
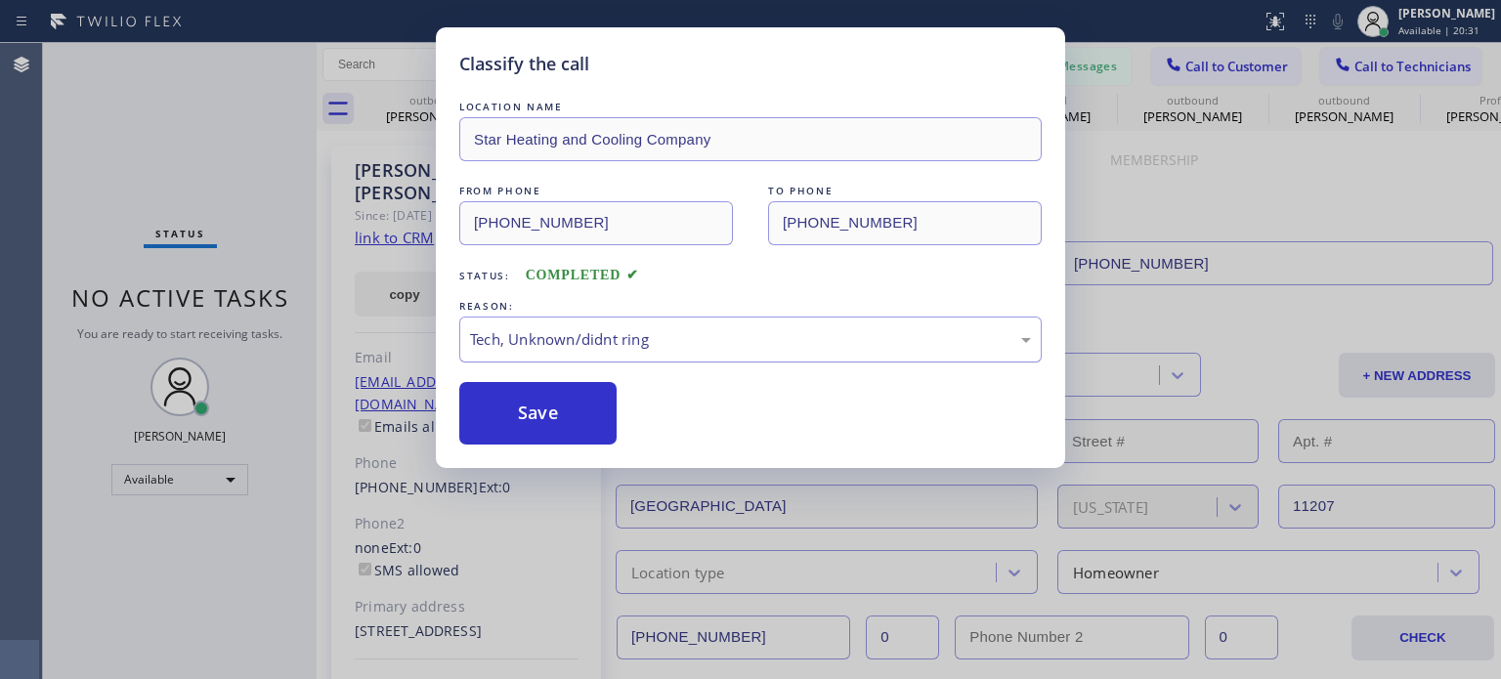
click at [578, 347] on div "Tech, Unknown/didnt ring" at bounding box center [750, 339] width 561 height 22
click at [526, 423] on button "Save" at bounding box center [537, 413] width 157 height 63
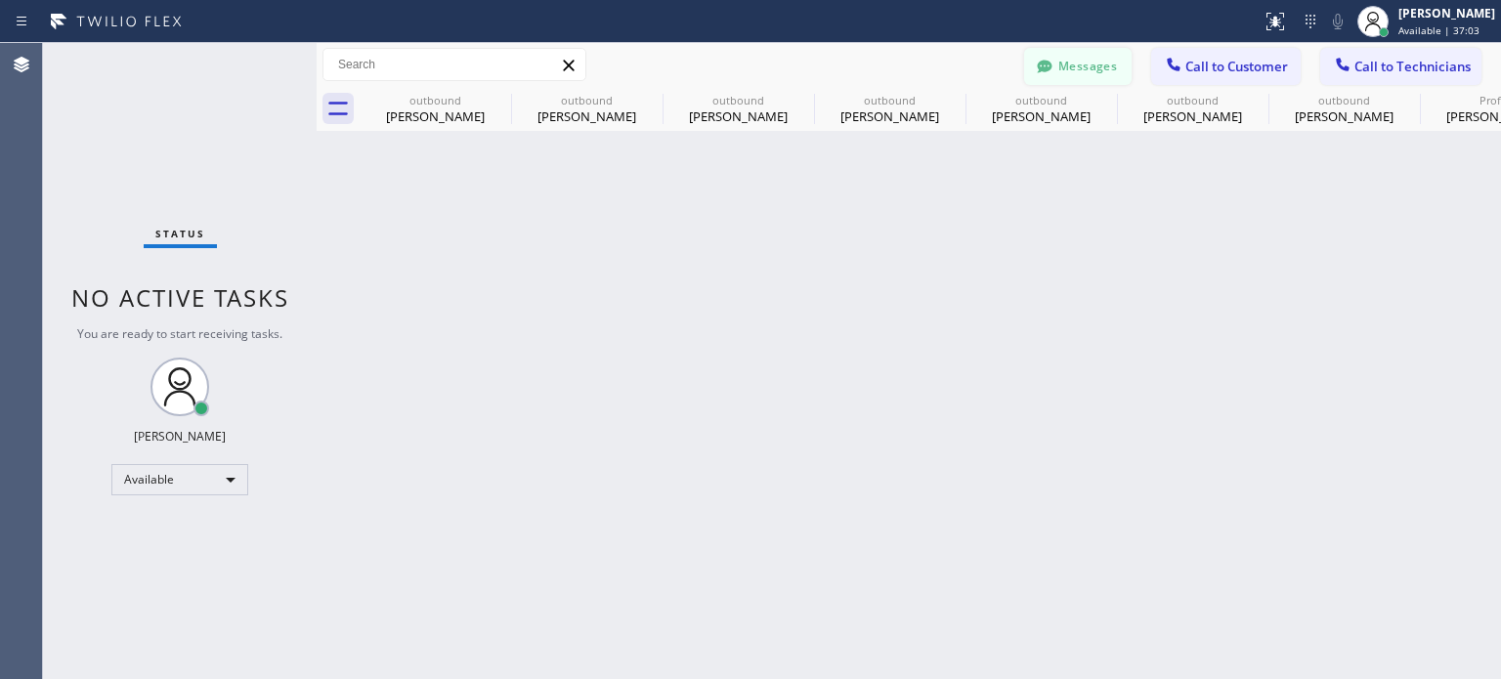
click at [1110, 78] on button "Messages" at bounding box center [1077, 66] width 107 height 37
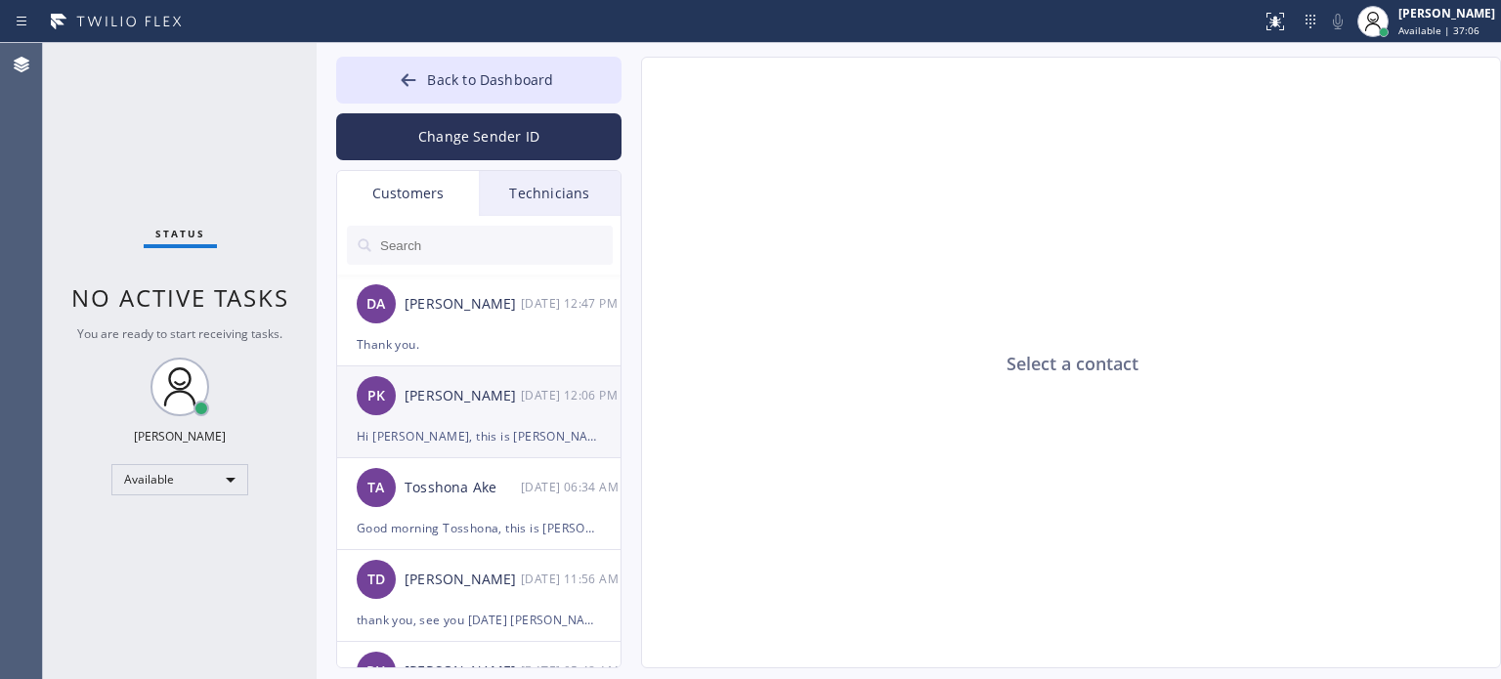
click at [528, 441] on div "Hi [PERSON_NAME], this is [PERSON_NAME] Electricians of [GEOGRAPHIC_DATA], we a…" at bounding box center [479, 436] width 244 height 22
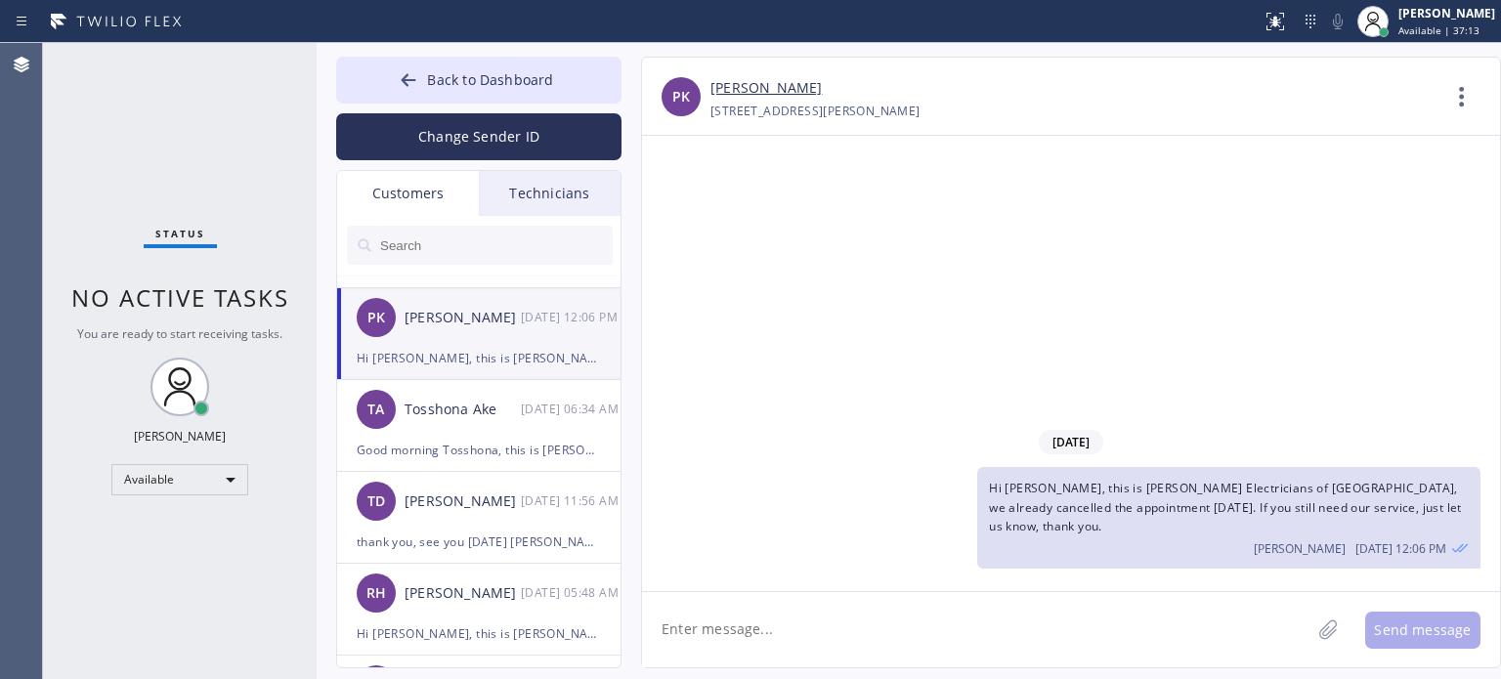
scroll to position [195, 0]
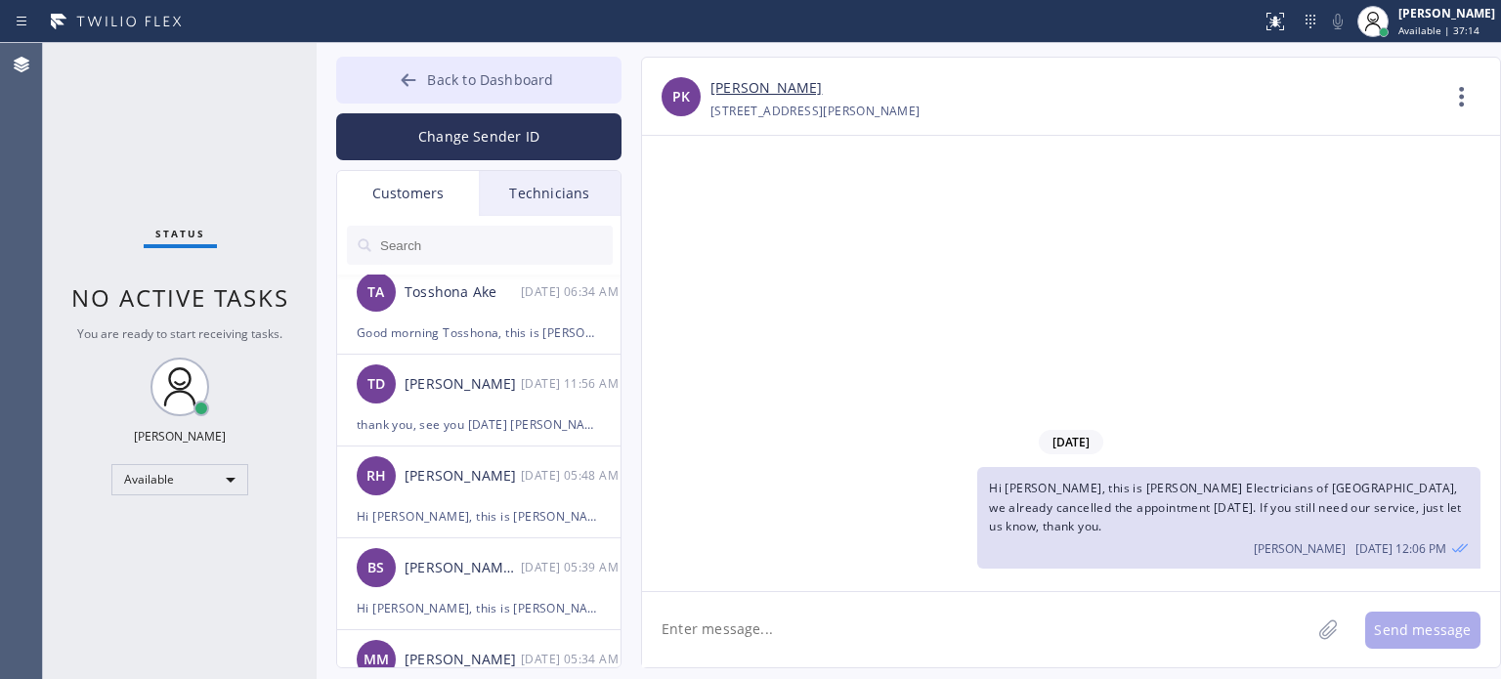
click at [415, 81] on icon at bounding box center [409, 80] width 20 height 20
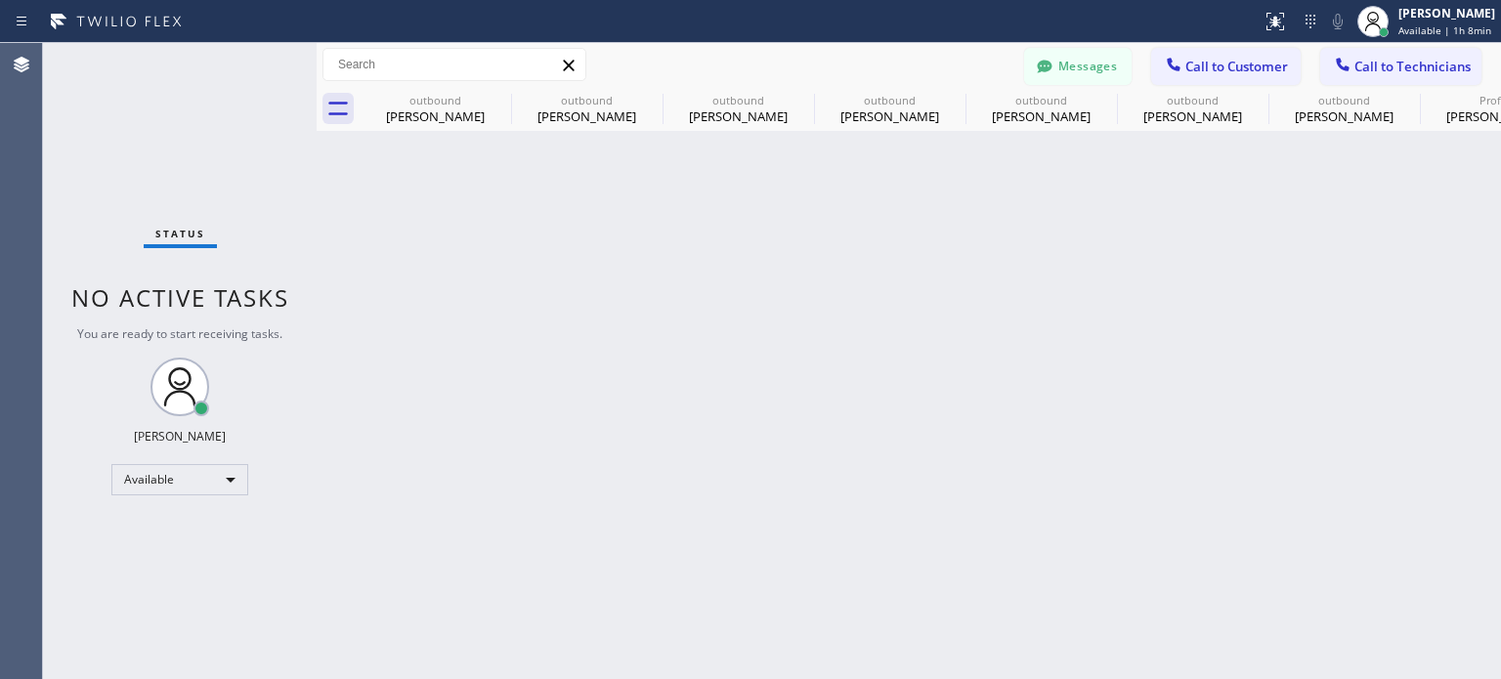
drag, startPoint x: 1431, startPoint y: 449, endPoint x: 1252, endPoint y: 363, distance: 198.4
click at [1431, 449] on div "Back to Dashboard Change Sender ID Customers Technicians DA [PERSON_NAME] [DATE…" at bounding box center [909, 361] width 1184 height 636
drag, startPoint x: 1098, startPoint y: 265, endPoint x: 1079, endPoint y: 238, distance: 32.8
click at [1098, 265] on div "Back to Dashboard Change Sender ID Customers Technicians DA [PERSON_NAME] [DATE…" at bounding box center [909, 361] width 1184 height 636
click at [1342, 68] on icon at bounding box center [1342, 64] width 13 height 13
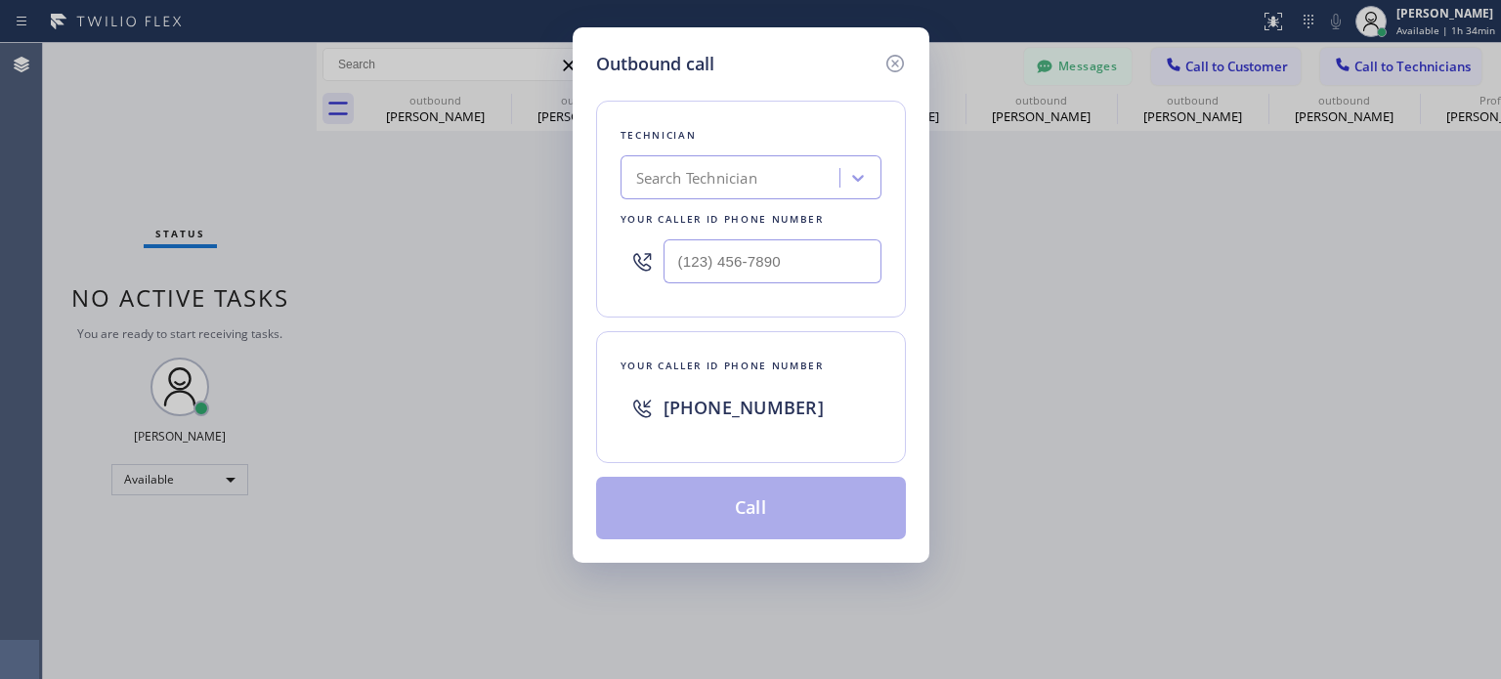
click at [757, 170] on div "Search Technician" at bounding box center [696, 178] width 121 height 22
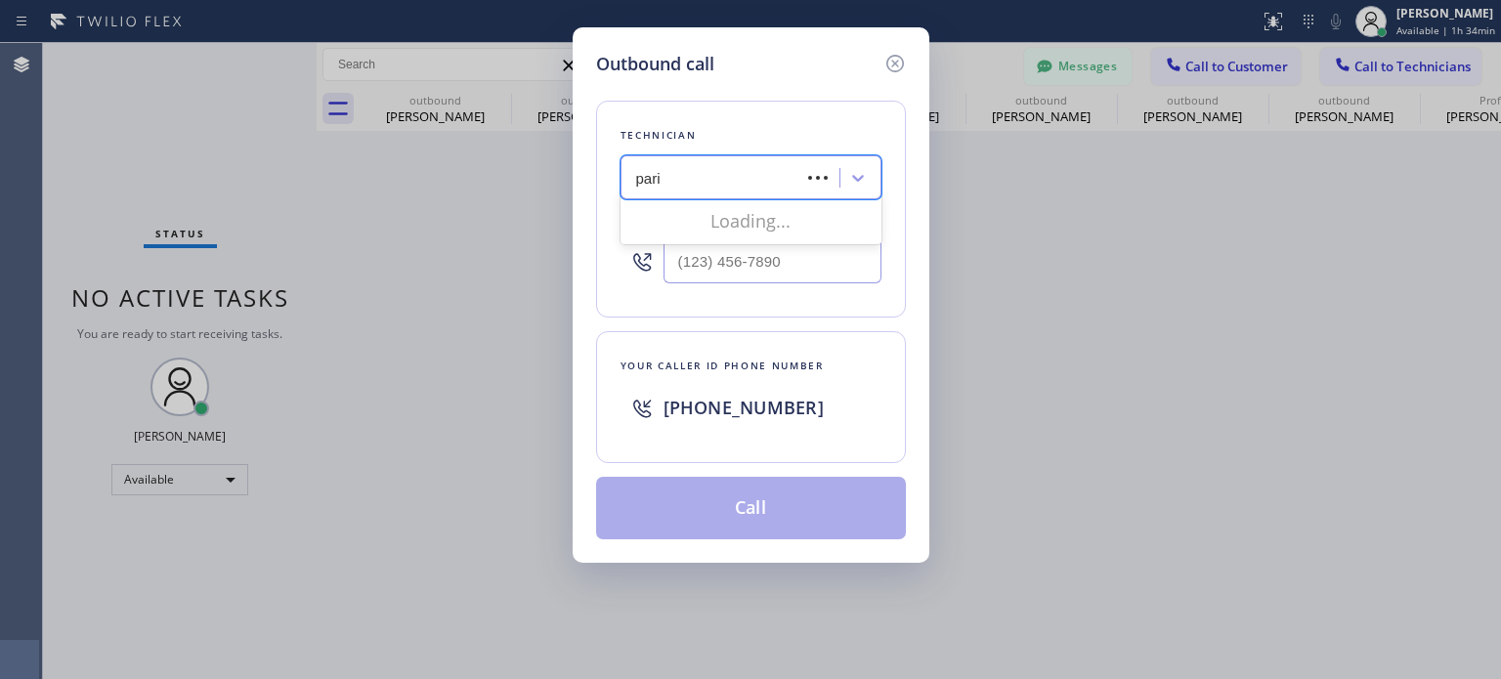
type input "[GEOGRAPHIC_DATA]"
click at [809, 206] on div "Paris [PERSON_NAME]" at bounding box center [751, 218] width 261 height 35
type input "[PHONE_NUMBER]"
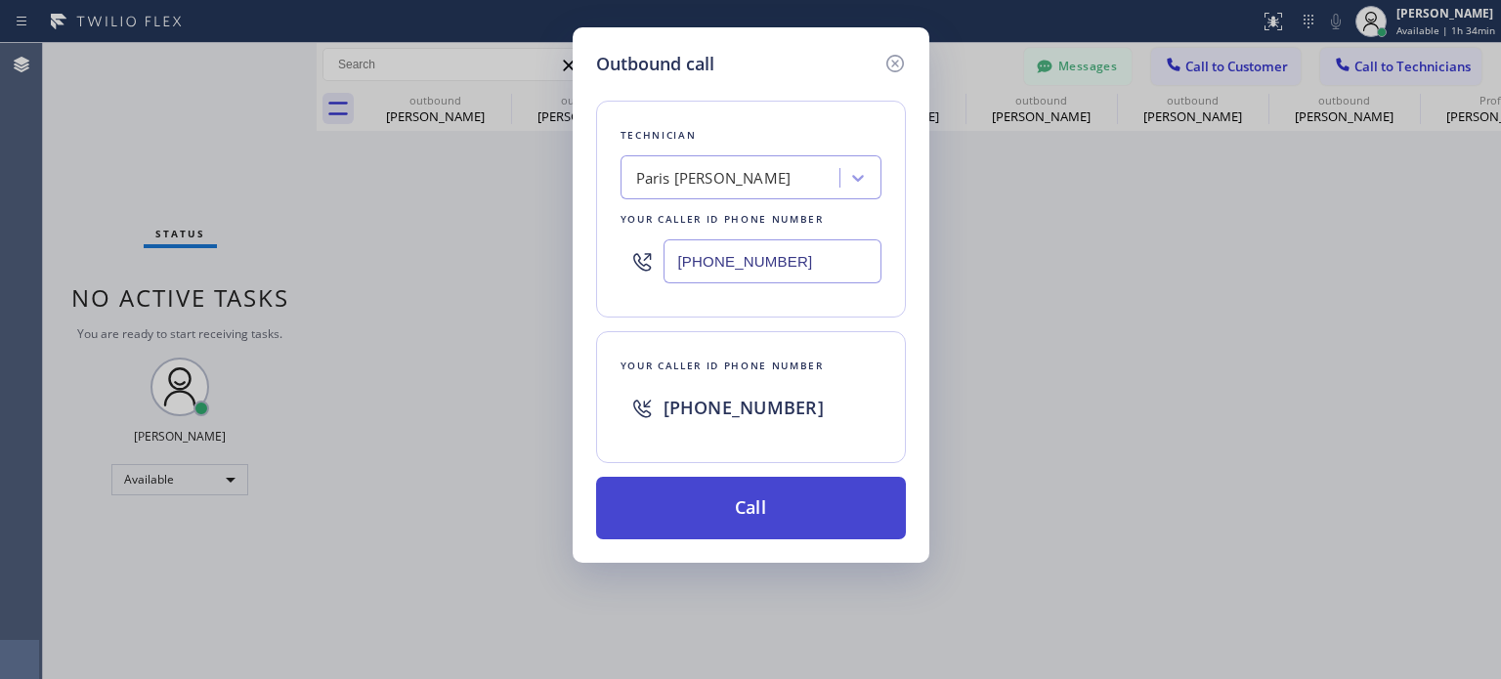
click at [766, 498] on button "Call" at bounding box center [751, 508] width 310 height 63
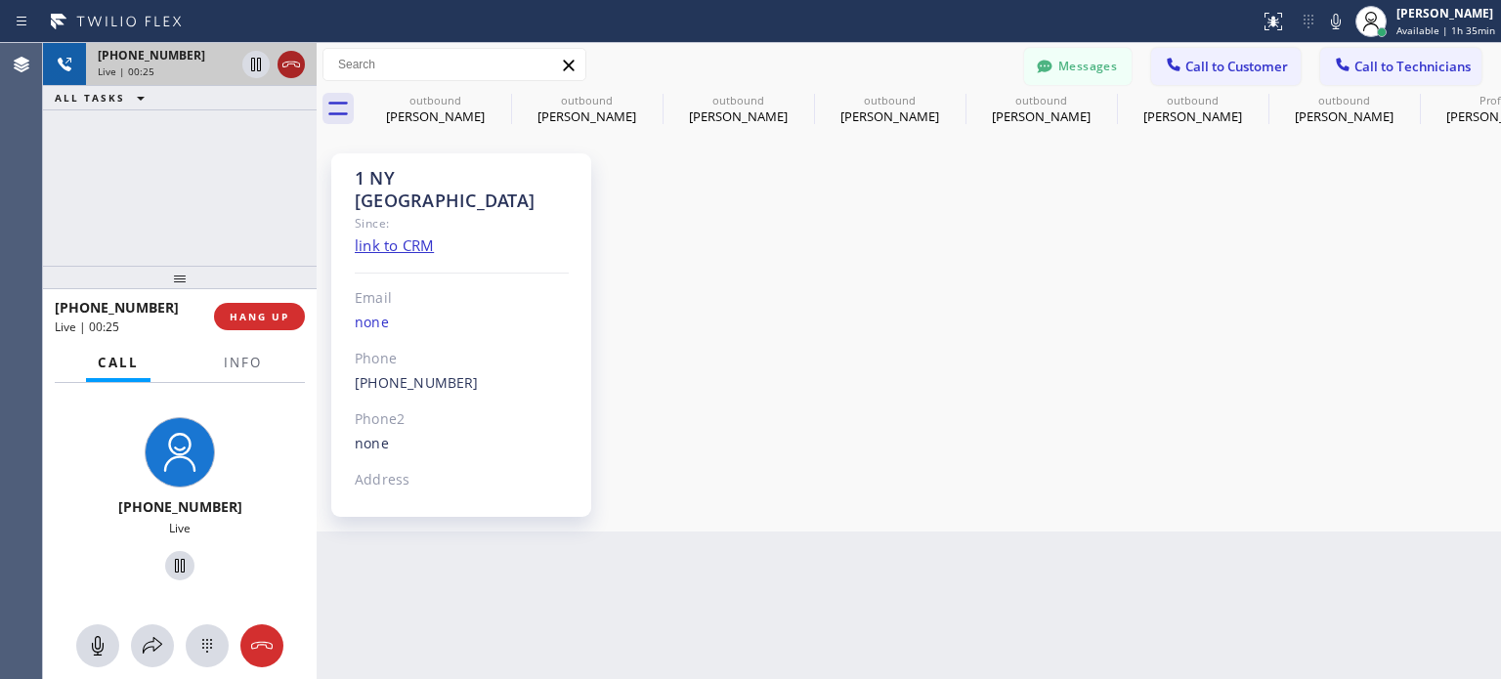
click at [289, 65] on icon at bounding box center [290, 64] width 23 height 23
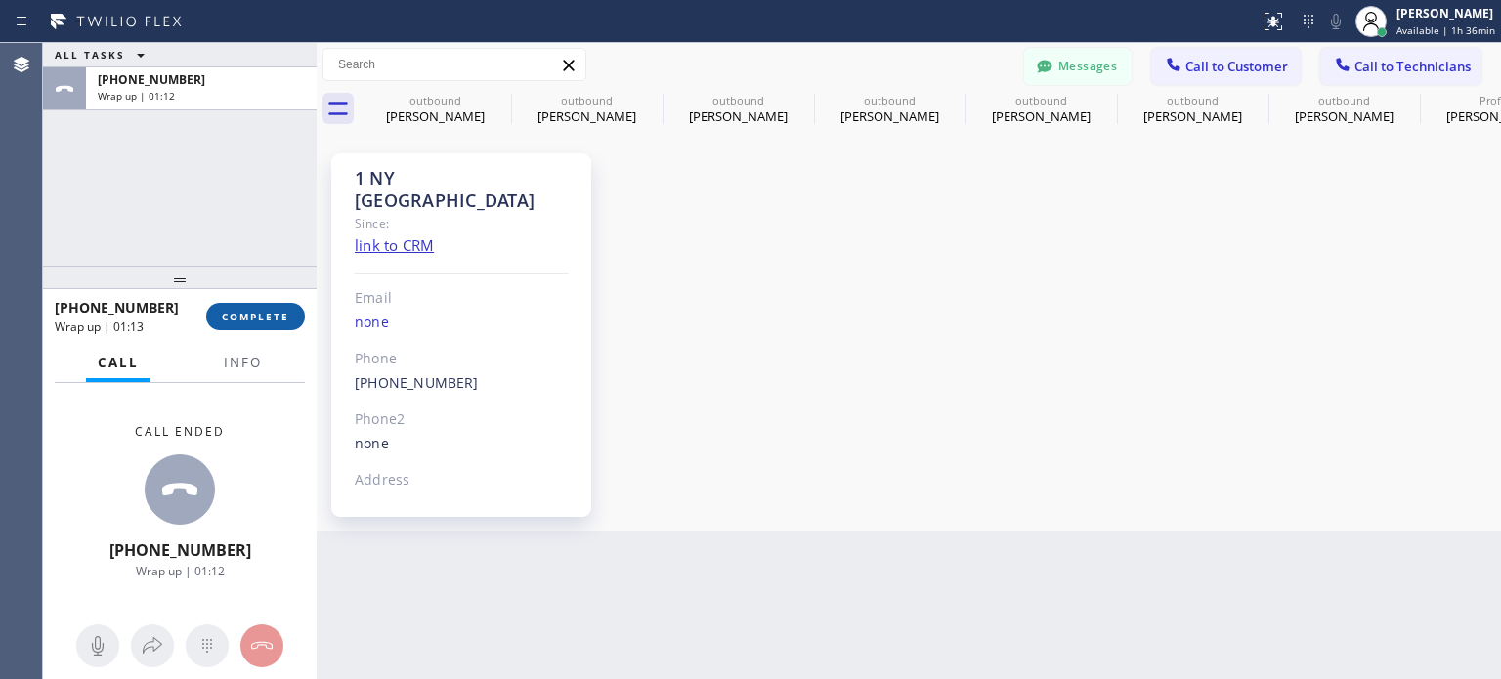
click at [241, 315] on span "COMPLETE" at bounding box center [255, 317] width 67 height 14
